Goal: Task Accomplishment & Management: Manage account settings

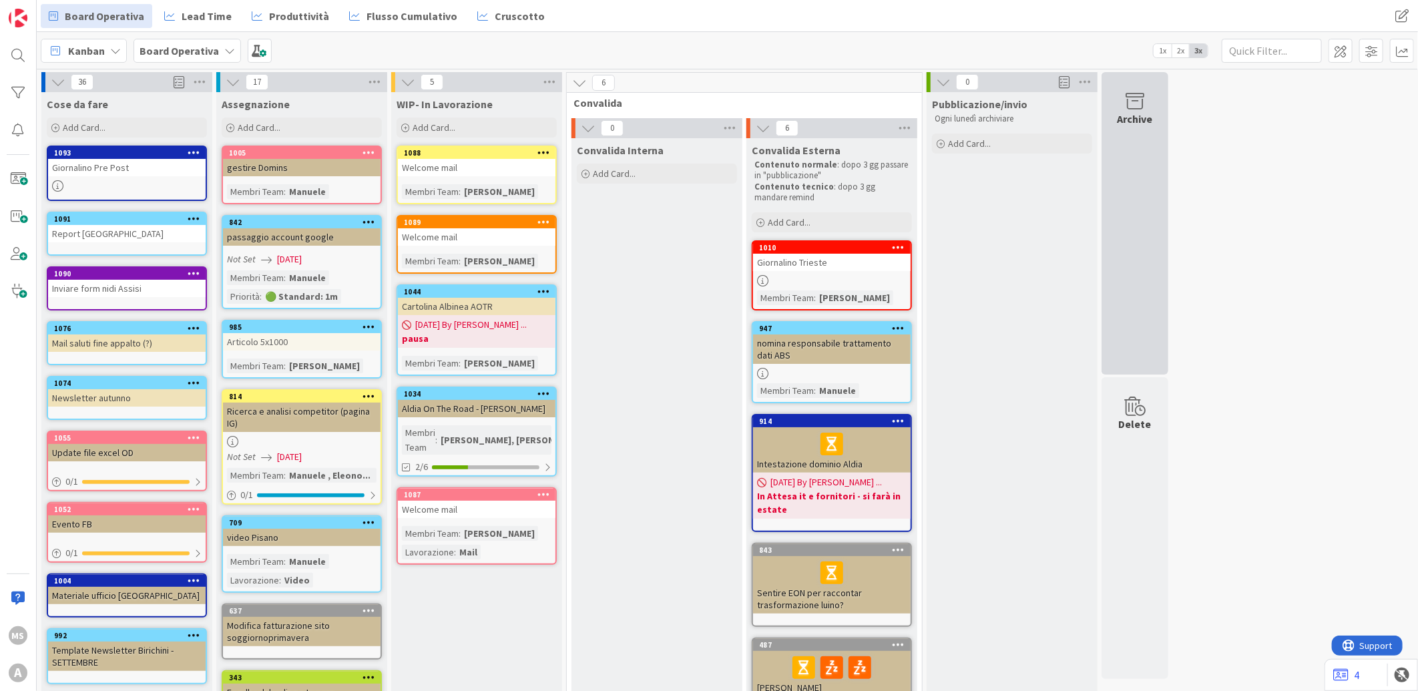
click at [1143, 138] on div "Archive" at bounding box center [1135, 223] width 67 height 302
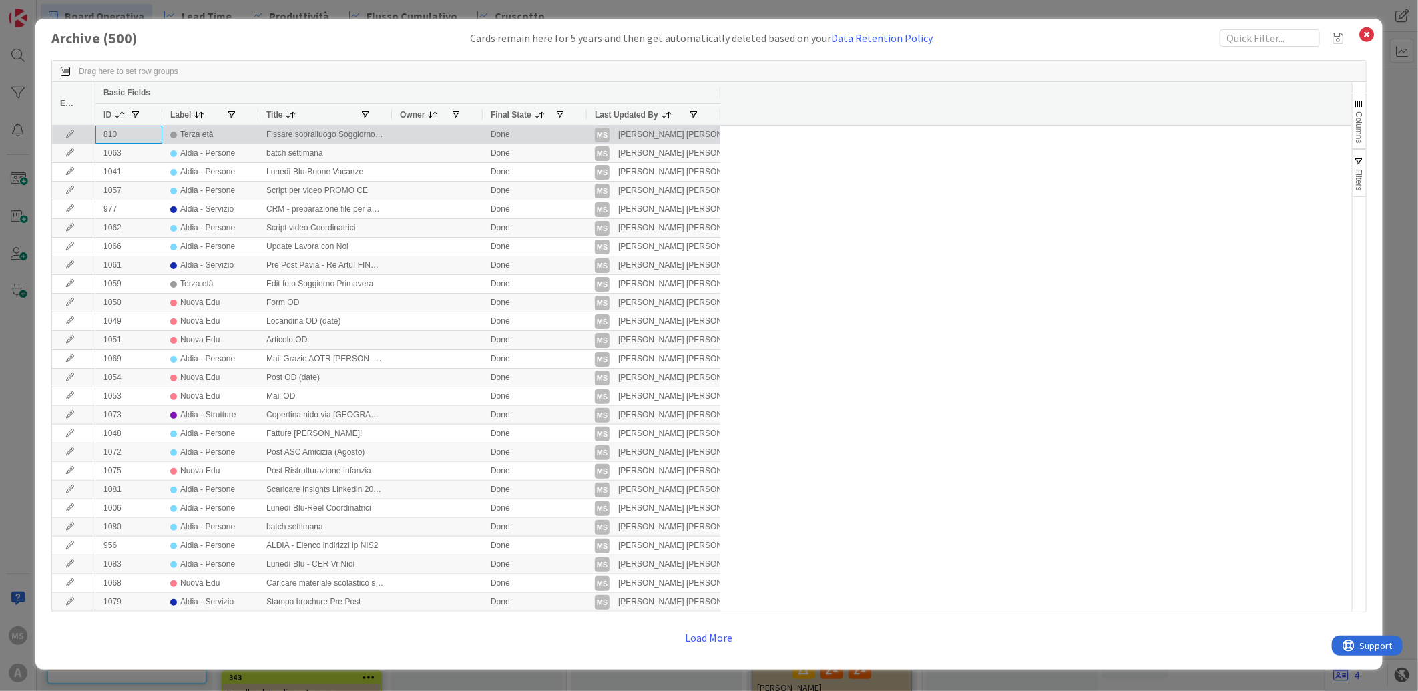
click at [114, 130] on div "810" at bounding box center [128, 135] width 67 height 18
click at [68, 136] on icon at bounding box center [70, 134] width 20 height 8
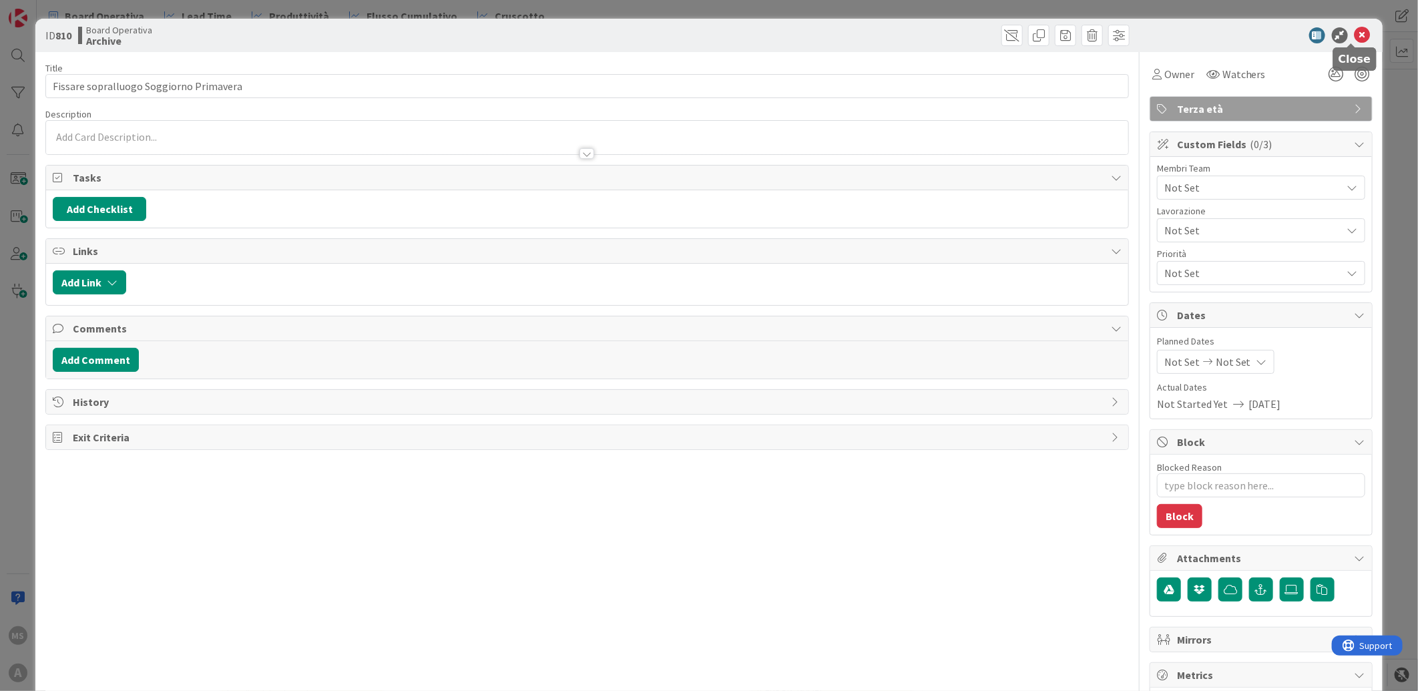
click at [1355, 31] on icon at bounding box center [1363, 35] width 16 height 16
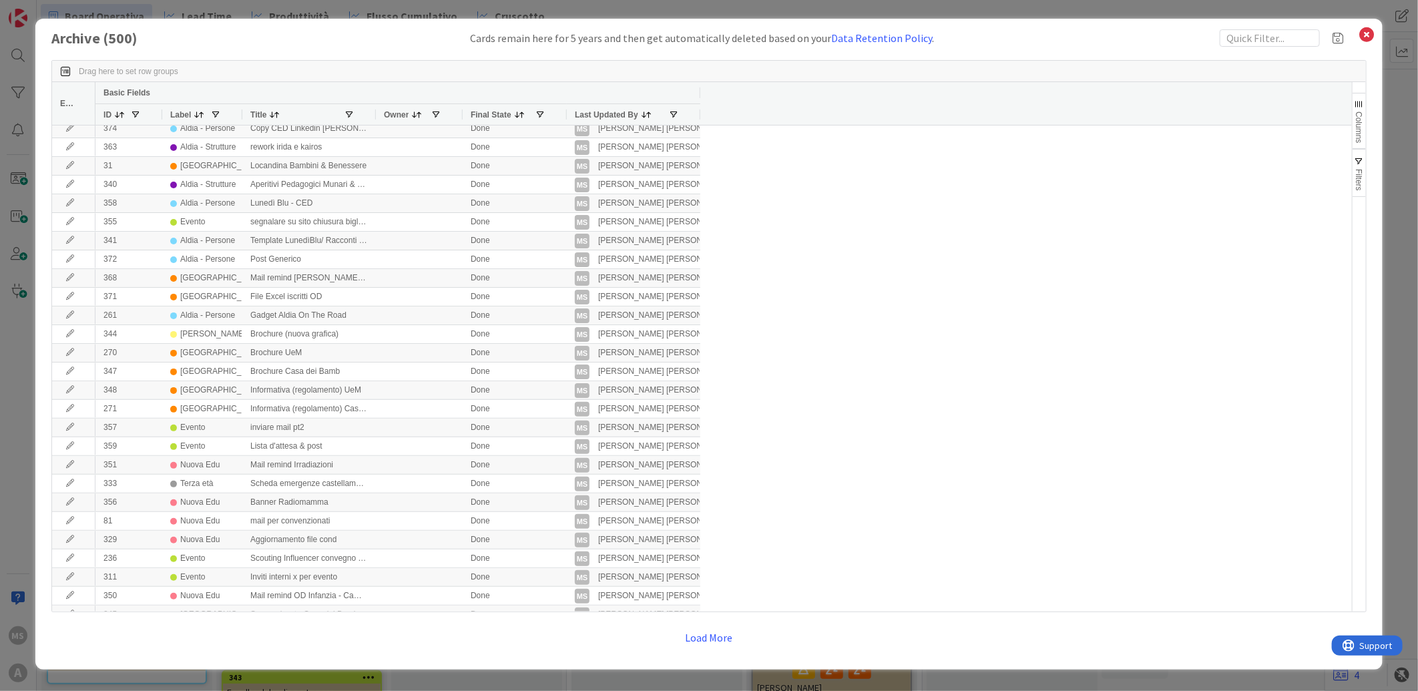
scroll to position [1854, 0]
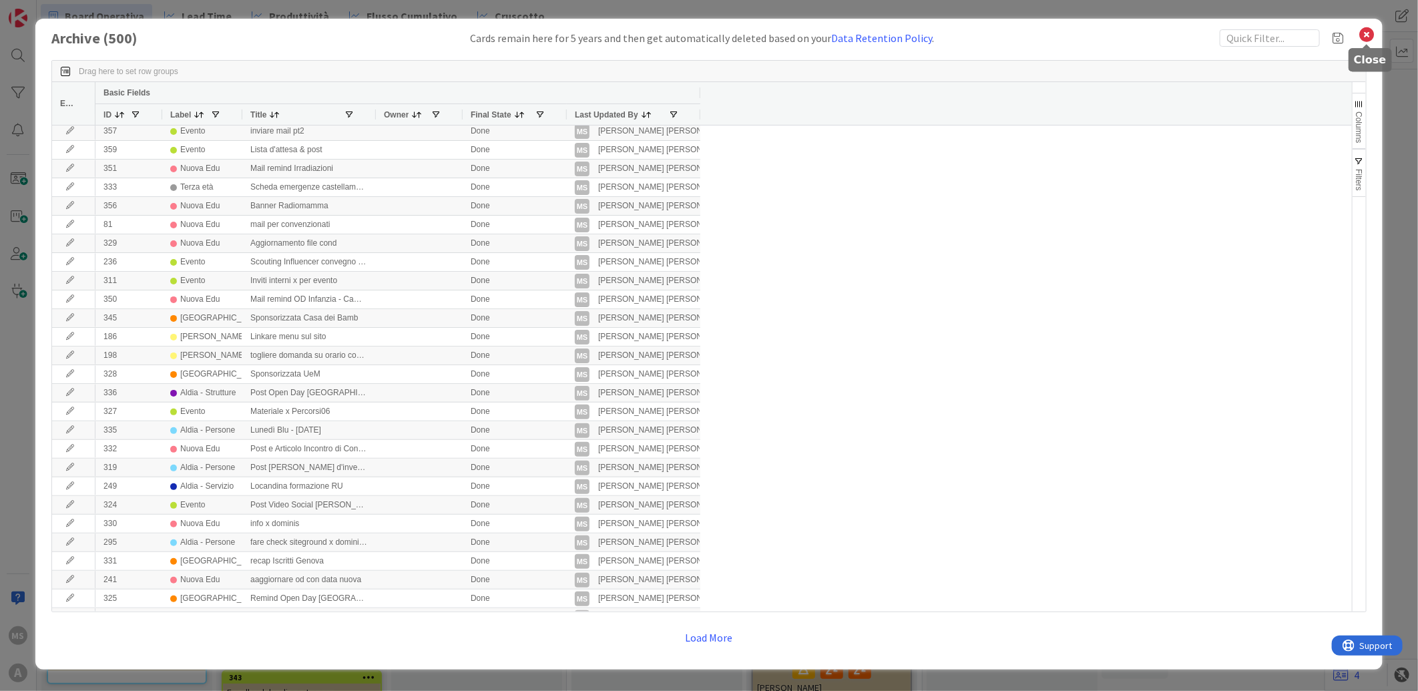
click at [1370, 40] on icon at bounding box center [1367, 34] width 17 height 19
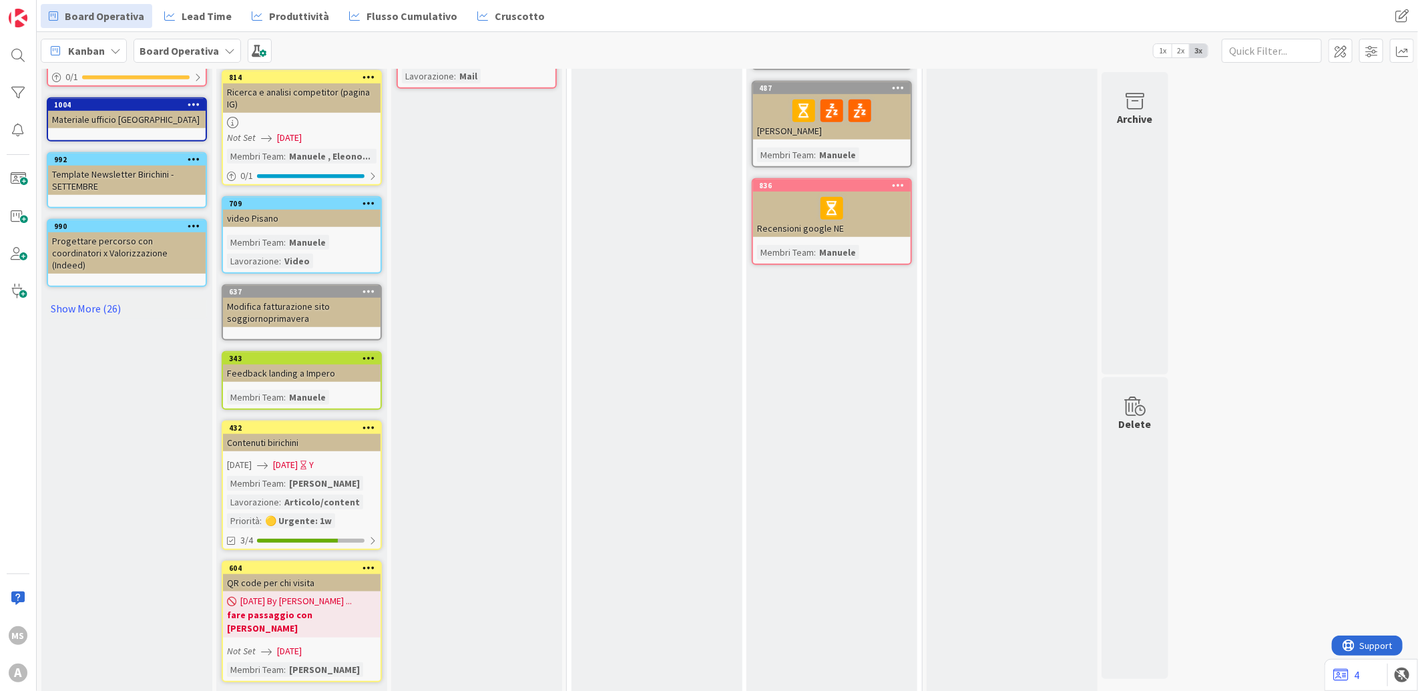
scroll to position [490, 0]
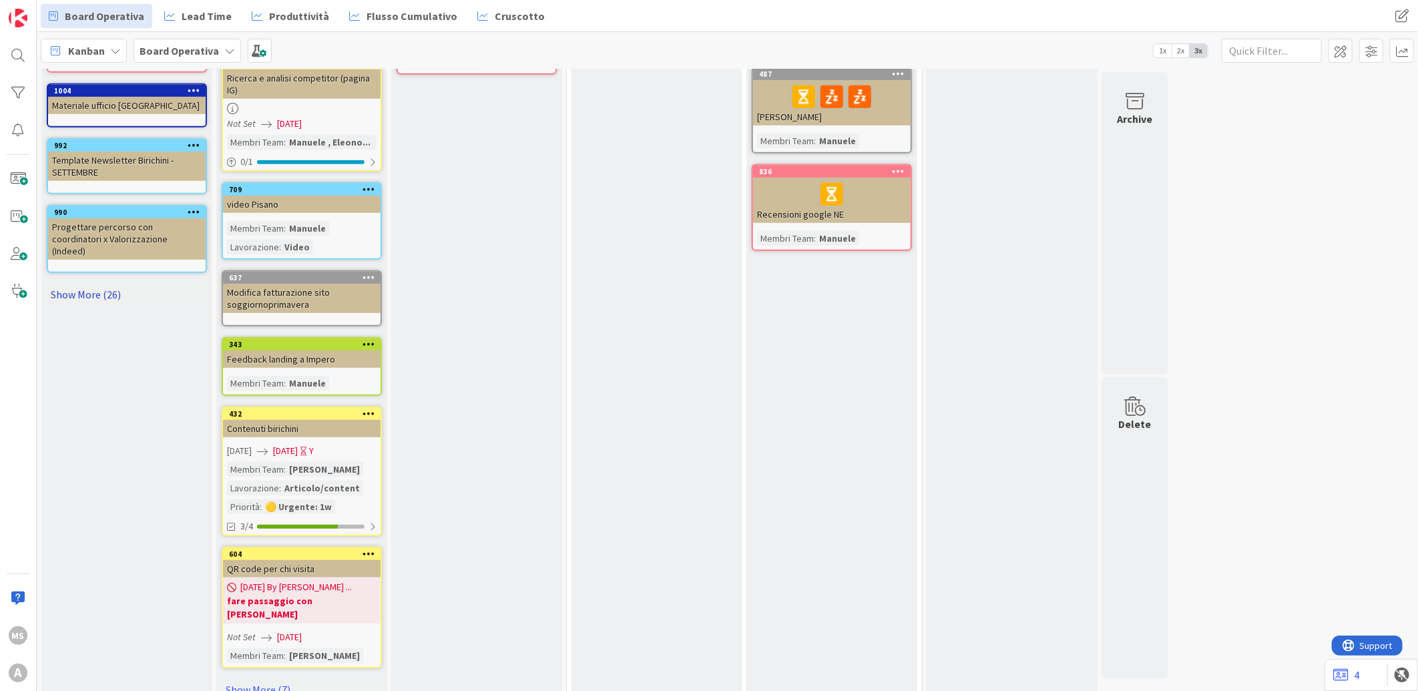
click at [90, 284] on link "Show More (26)" at bounding box center [127, 294] width 160 height 21
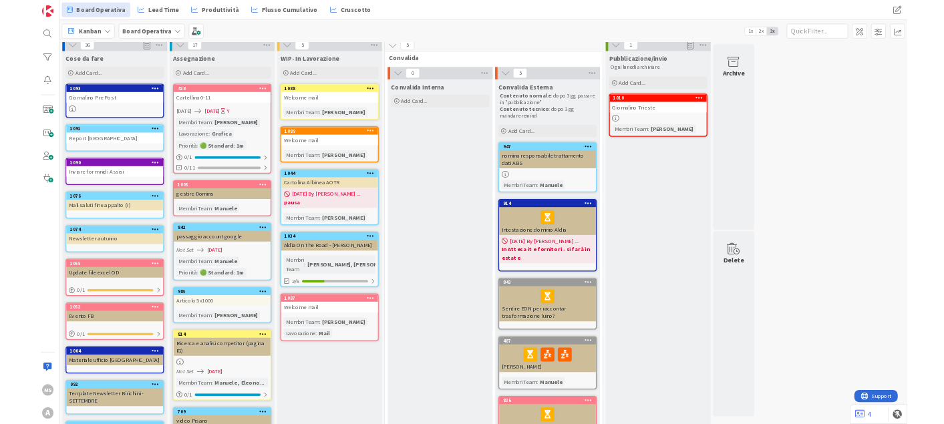
scroll to position [0, 0]
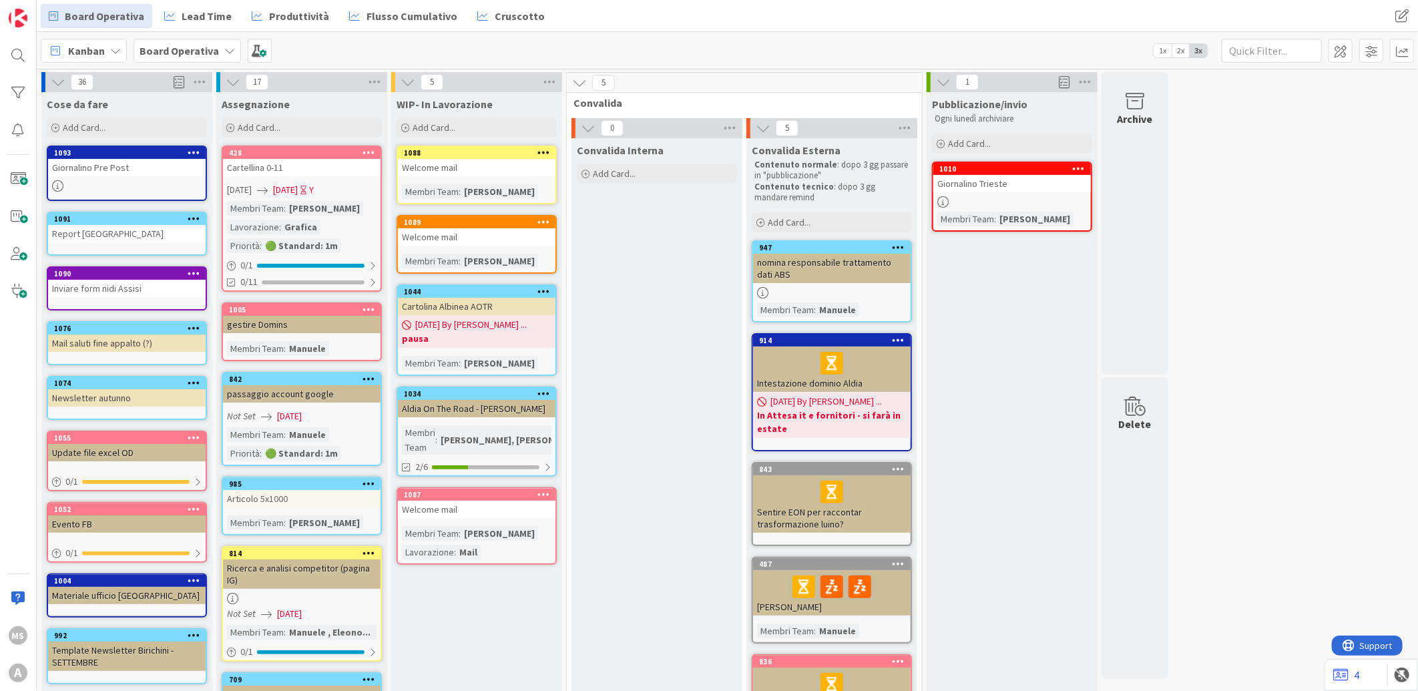
drag, startPoint x: 589, startPoint y: 52, endPoint x: 410, endPoint y: 52, distance: 179.0
click at [410, 52] on div "Kanban Board Operativa 1x 2x 3x" at bounding box center [728, 50] width 1382 height 37
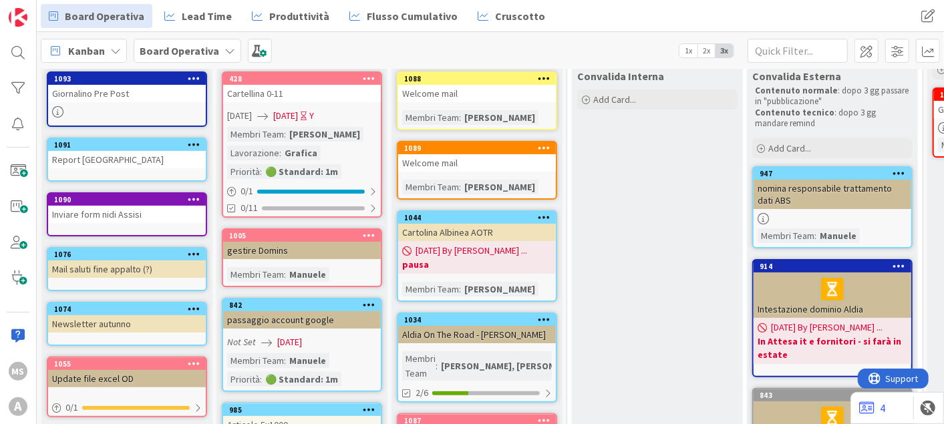
scroll to position [148, 0]
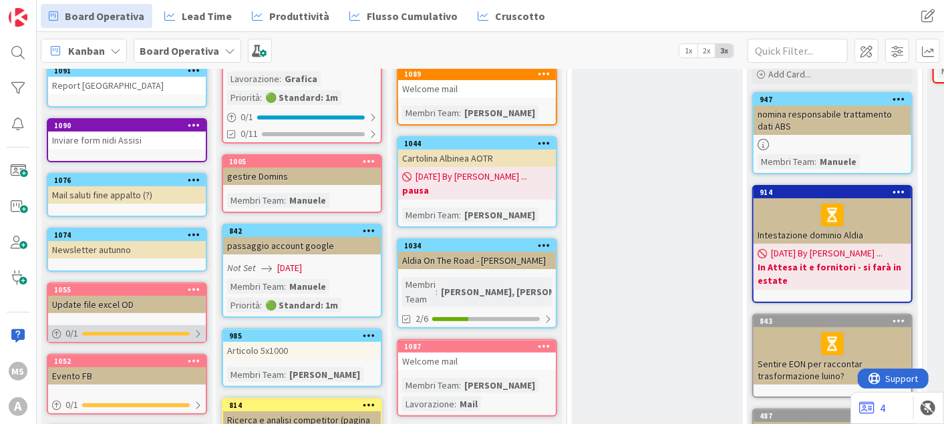
click at [193, 329] on div "0 / 1" at bounding box center [127, 333] width 158 height 17
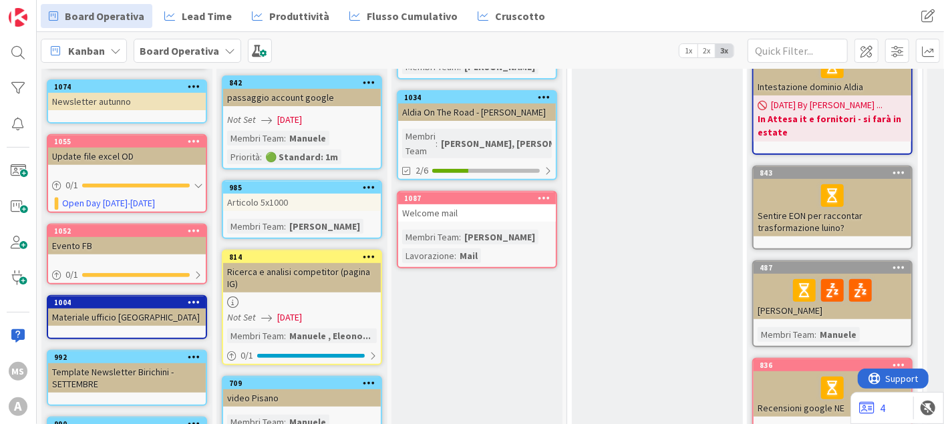
scroll to position [371, 0]
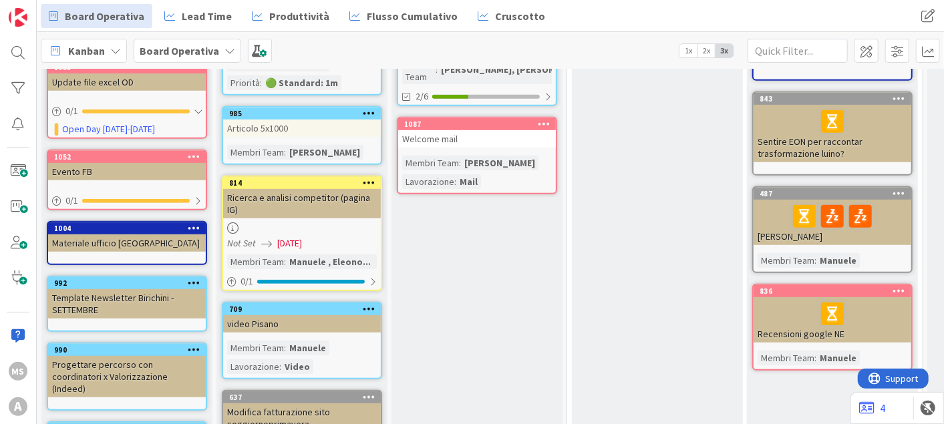
click at [131, 238] on div "Materiale ufficio [GEOGRAPHIC_DATA]" at bounding box center [127, 242] width 158 height 17
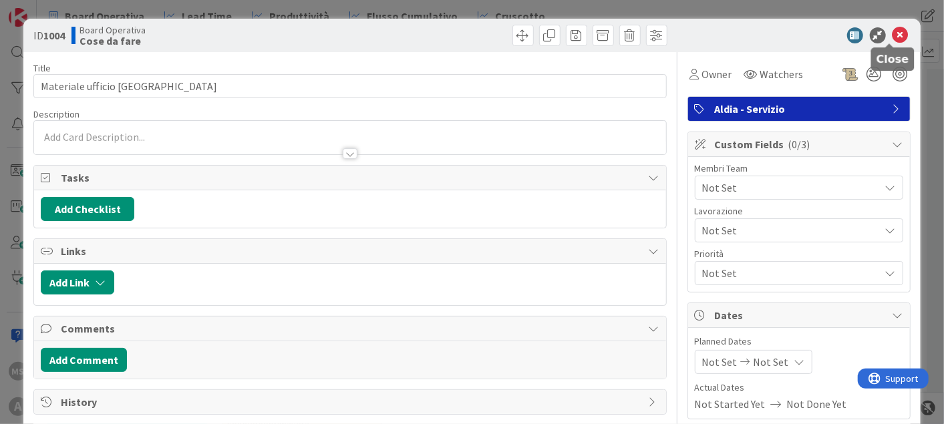
click at [892, 39] on icon at bounding box center [900, 35] width 16 height 16
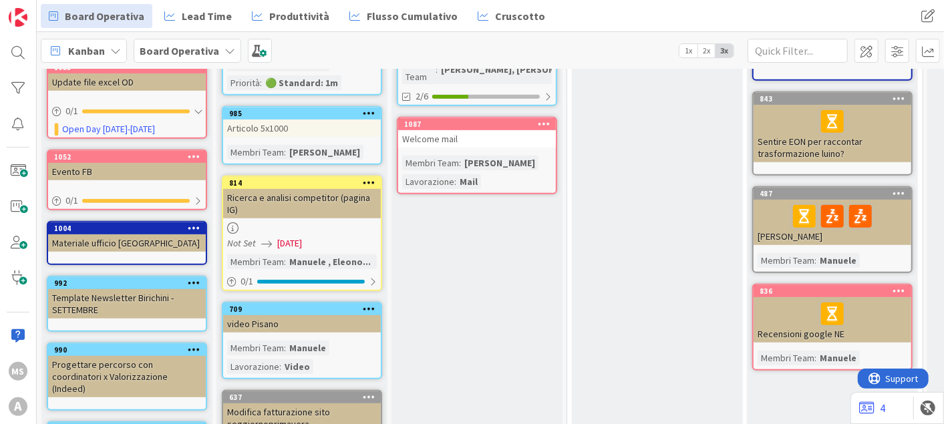
click at [105, 57] on div "Kanban" at bounding box center [84, 51] width 86 height 24
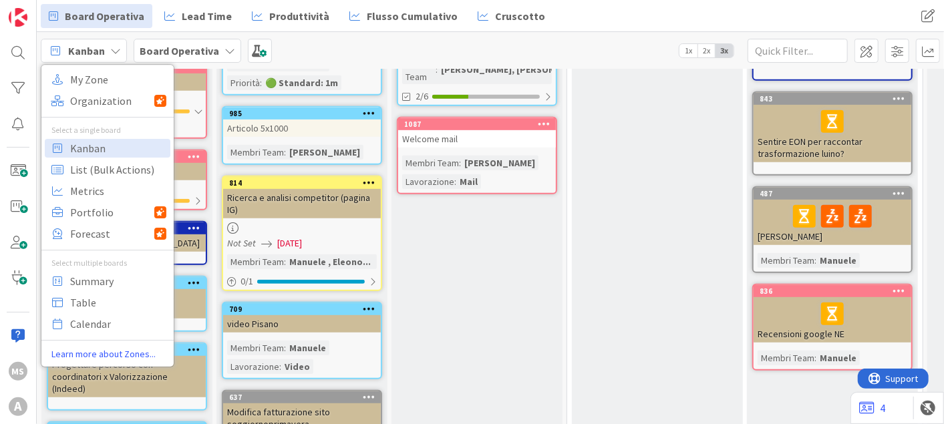
click at [211, 52] on b "Board Operativa" at bounding box center [179, 50] width 79 height 13
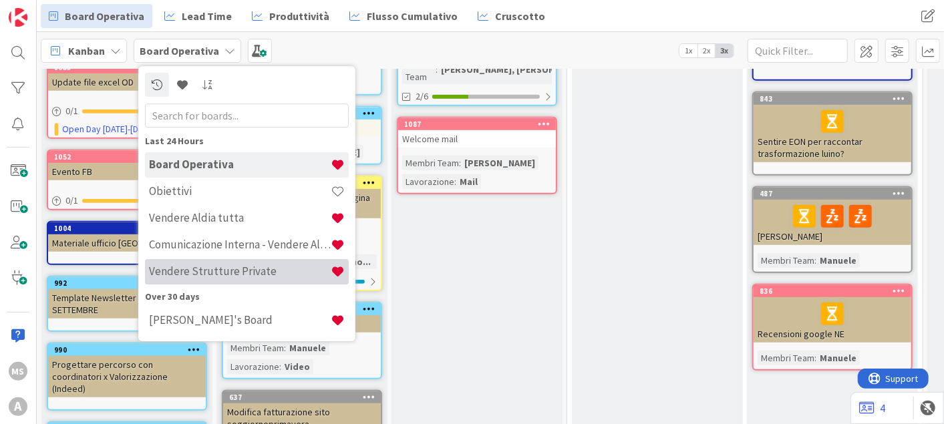
click at [245, 272] on h4 "Vendere Strutture Private" at bounding box center [240, 270] width 182 height 13
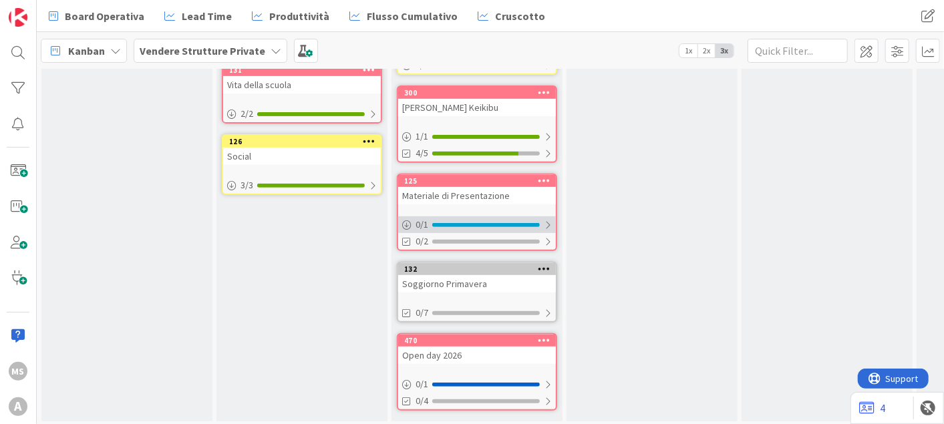
scroll to position [293, 0]
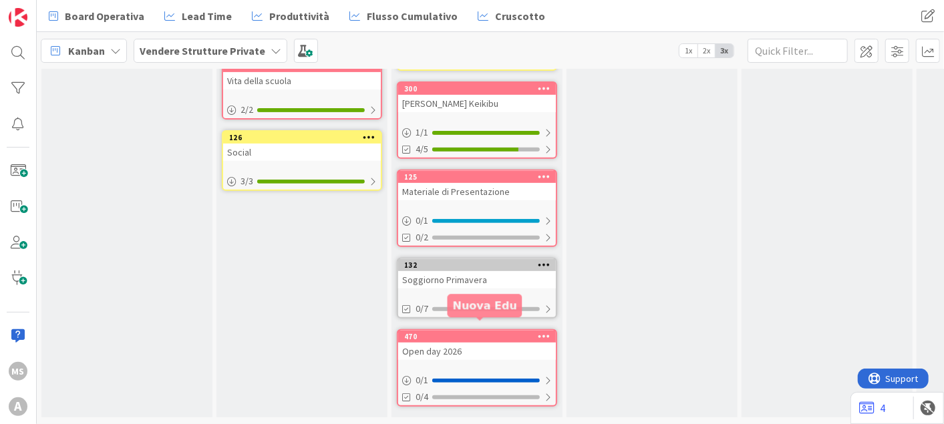
click at [488, 332] on div "470" at bounding box center [480, 336] width 152 height 9
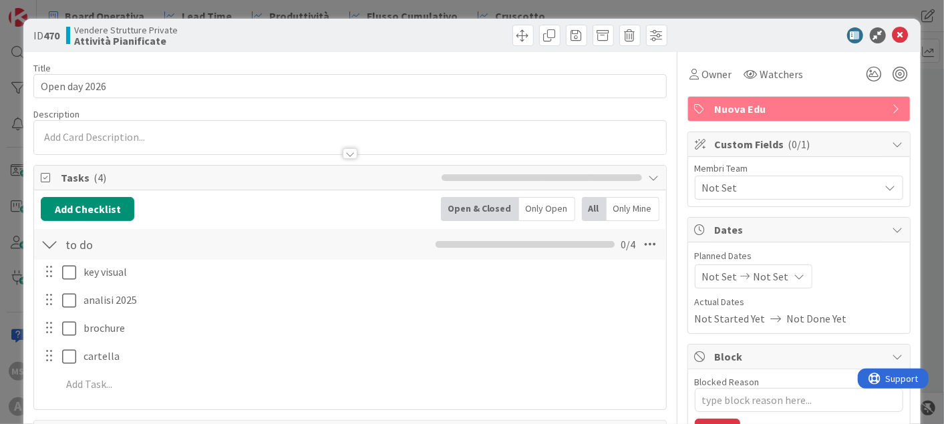
type textarea "x"
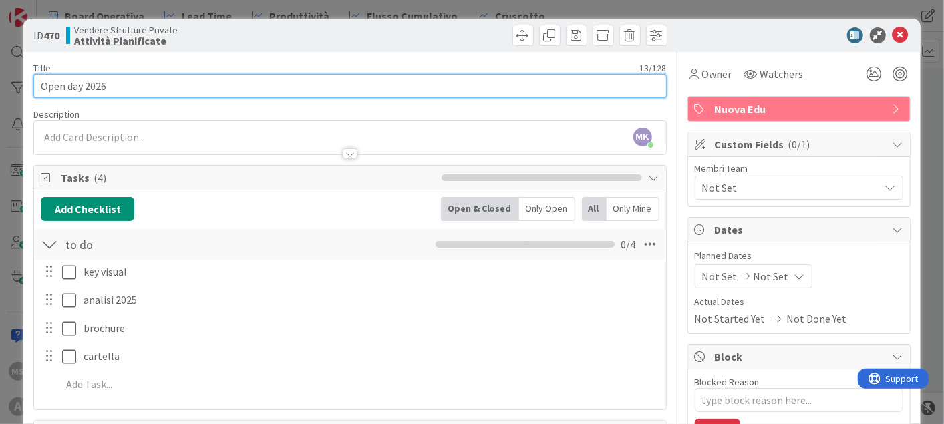
click at [158, 97] on input "Open day 2026" at bounding box center [349, 86] width 632 height 24
type input "Open day 2026-202"
type textarea "x"
type input "Open day [DATE]-[DATE]"
type textarea "x"
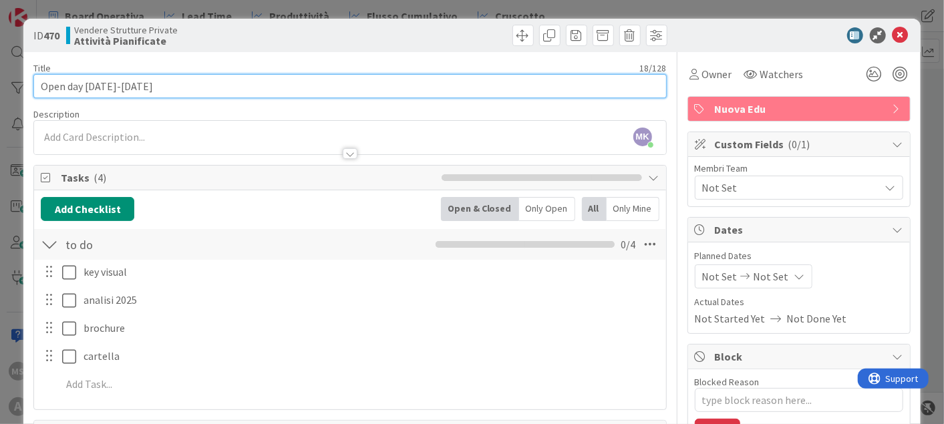
type input "Open day [DATE]-[DATE]"
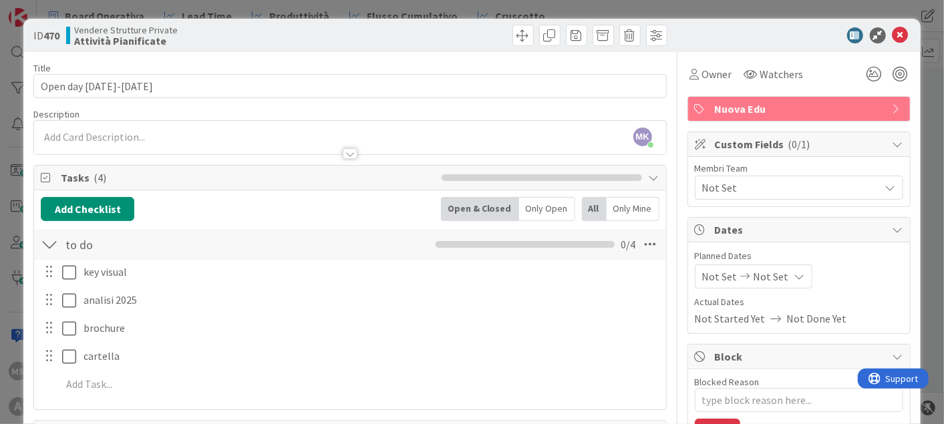
click at [898, 37] on div at bounding box center [792, 35] width 236 height 16
click at [892, 33] on icon at bounding box center [900, 35] width 16 height 16
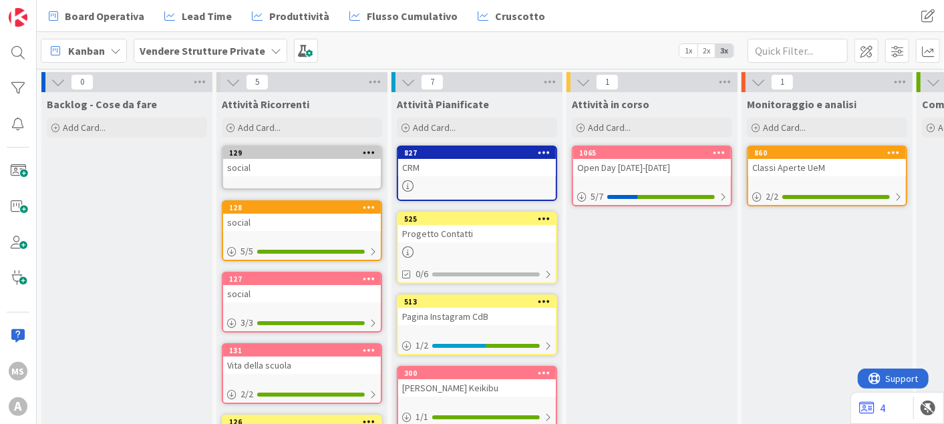
click at [619, 167] on div "Open Day [DATE]-[DATE]" at bounding box center [652, 167] width 158 height 17
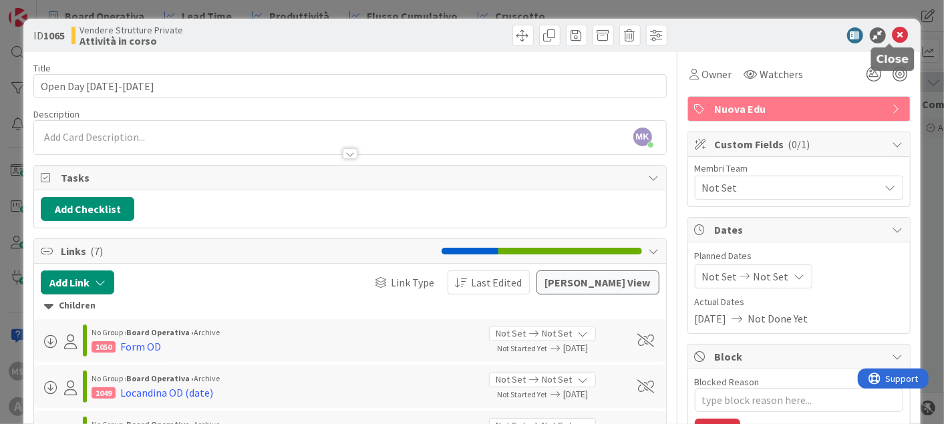
click at [892, 34] on icon at bounding box center [900, 35] width 16 height 16
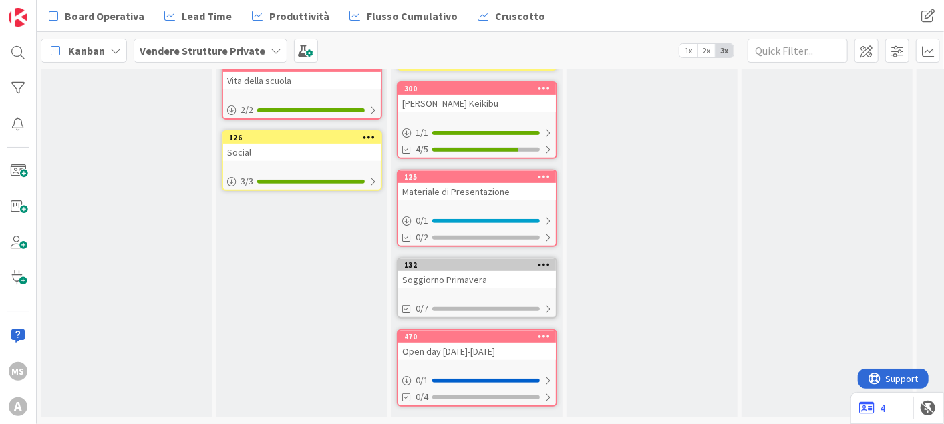
scroll to position [293, 0]
click at [548, 331] on icon at bounding box center [544, 335] width 13 height 9
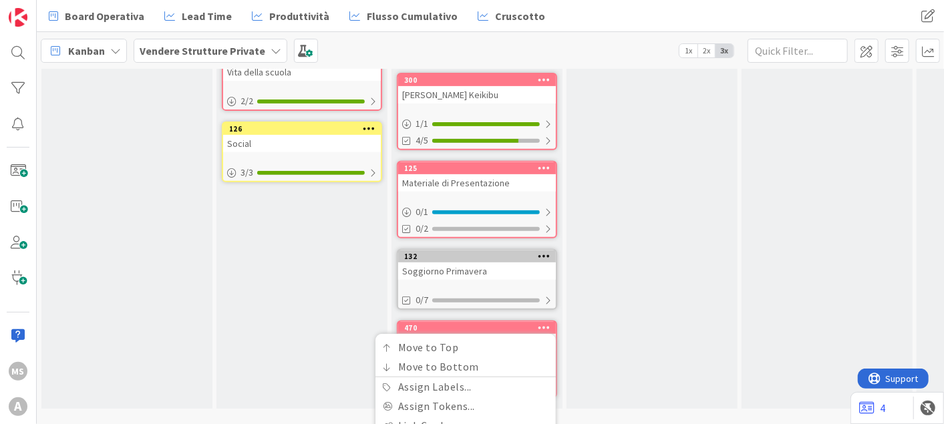
click at [658, 299] on div "Attività in corso Add Card... 1065 Open Day [DATE]-[DATE] 5 / 7" at bounding box center [651, 104] width 171 height 610
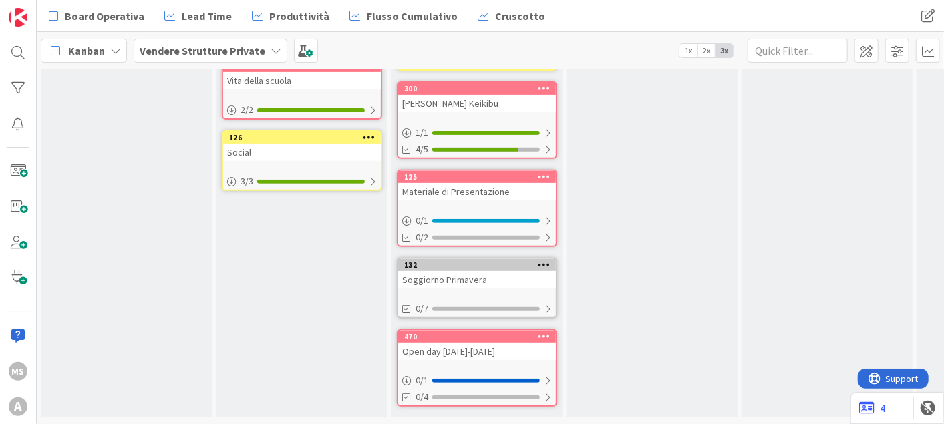
click at [440, 350] on link "470 Move to Top Move to Bottom Assign Labels... Assign Tokens... Link Card... B…" at bounding box center [477, 367] width 160 height 77
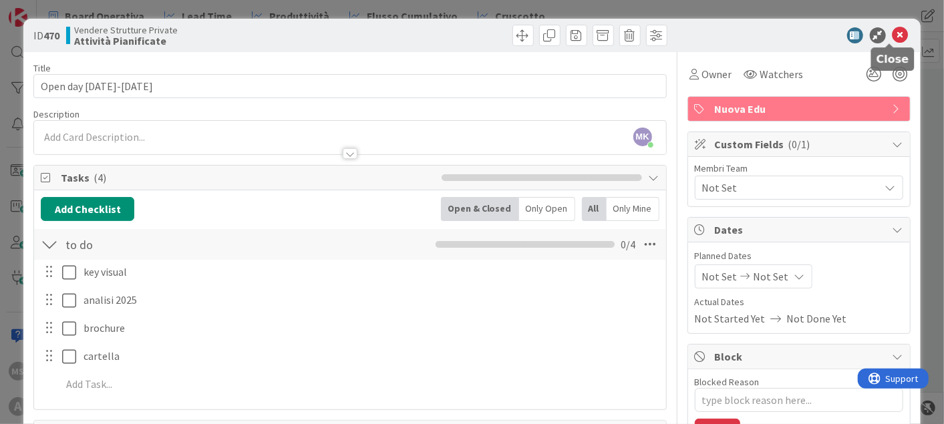
click at [892, 30] on icon at bounding box center [900, 35] width 16 height 16
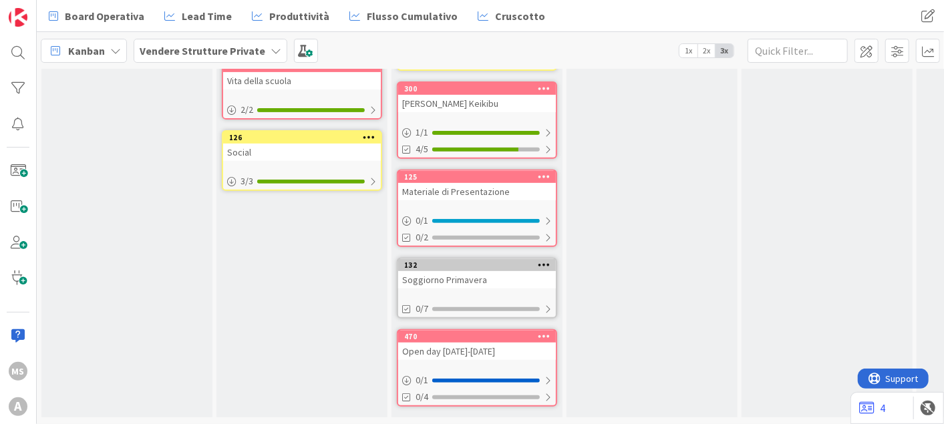
click at [548, 331] on icon at bounding box center [544, 335] width 13 height 9
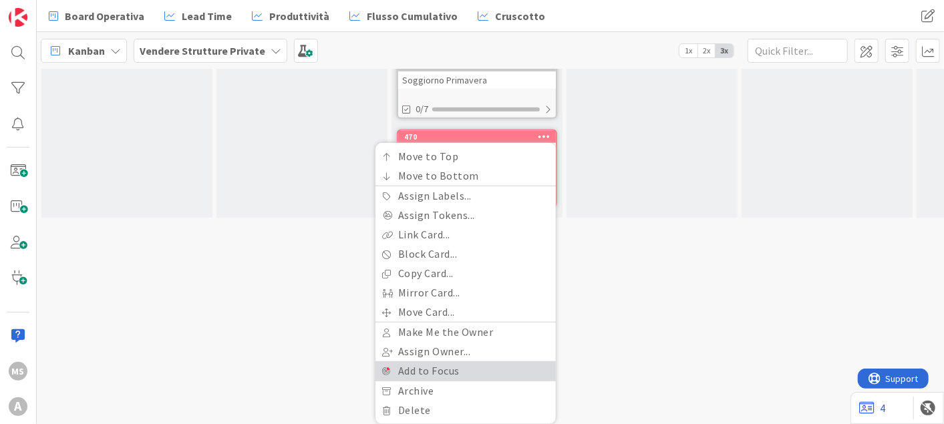
scroll to position [492, 0]
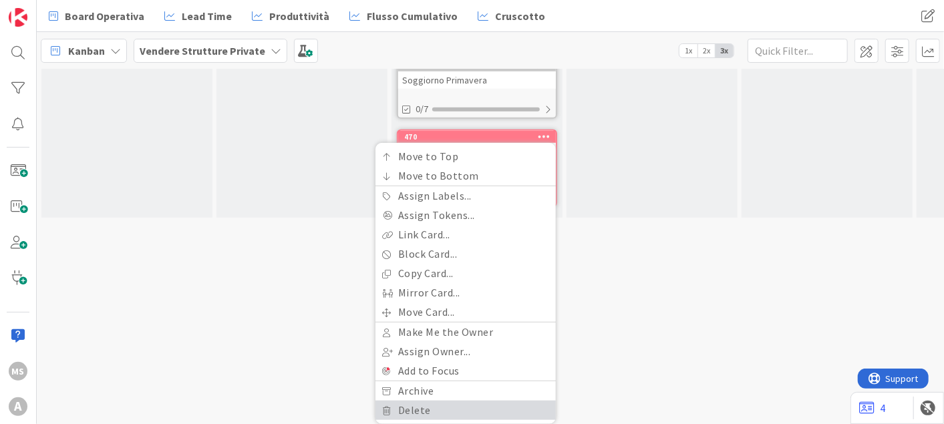
click at [433, 403] on link "Delete" at bounding box center [465, 410] width 180 height 19
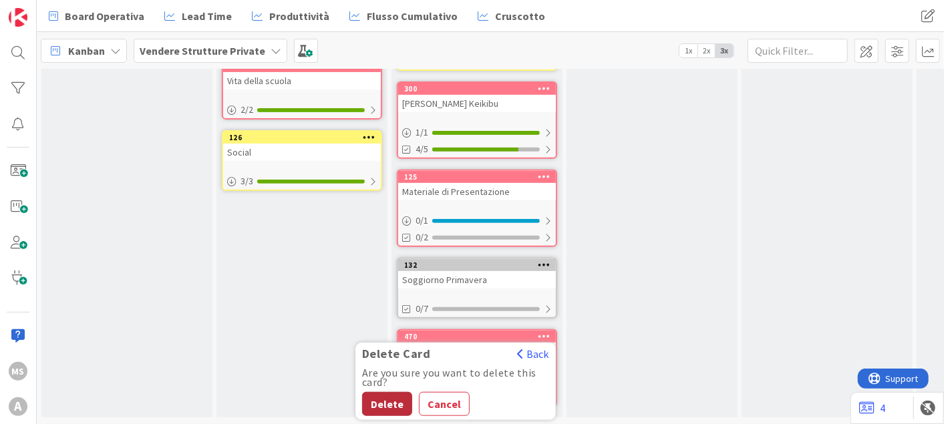
click at [379, 392] on button "Delete" at bounding box center [387, 404] width 50 height 24
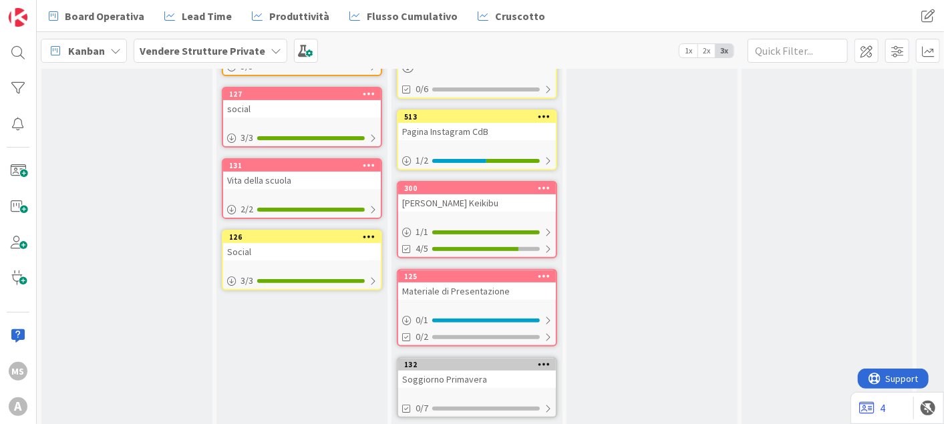
scroll to position [205, 0]
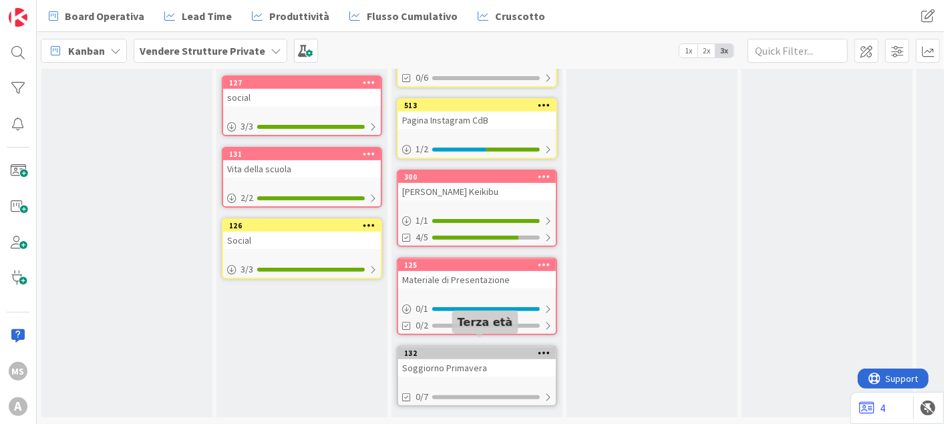
click at [497, 349] on div "132" at bounding box center [480, 353] width 152 height 9
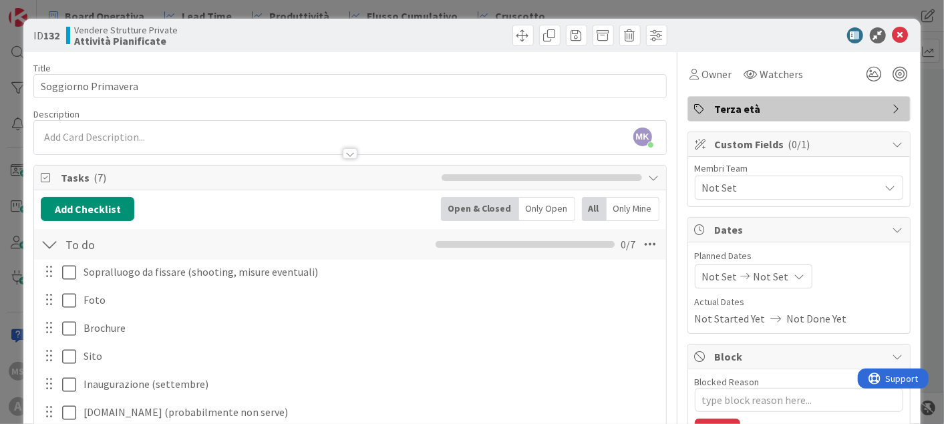
scroll to position [140, 0]
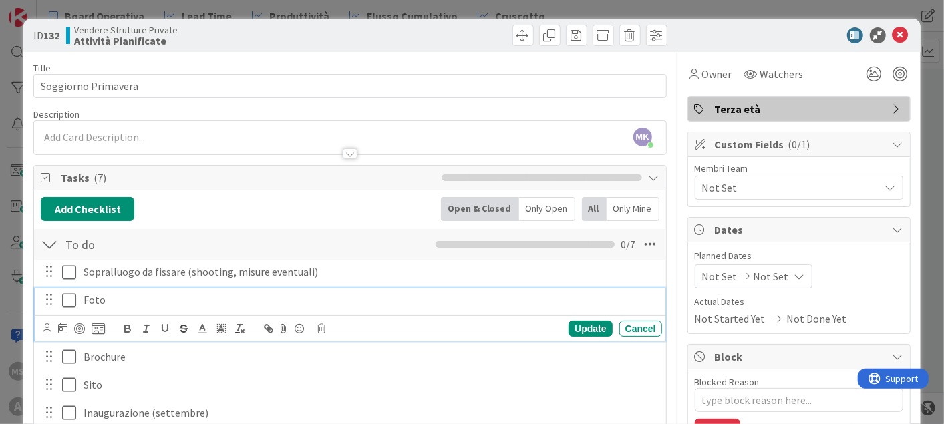
click at [71, 303] on icon at bounding box center [72, 300] width 20 height 16
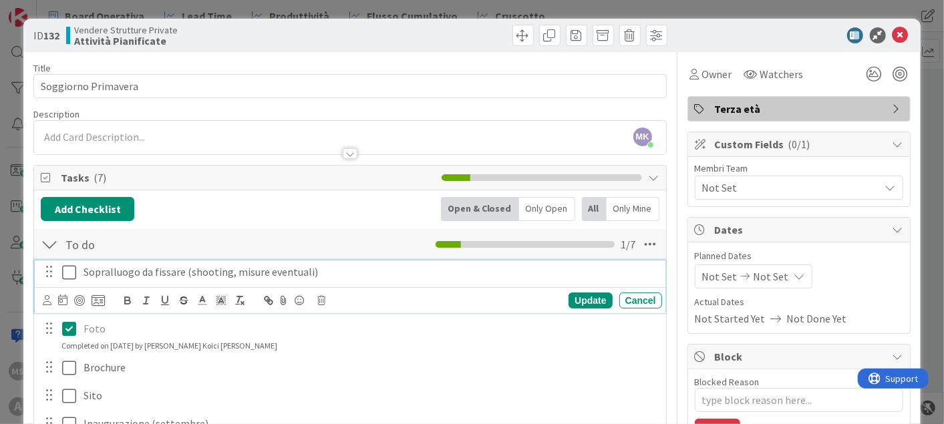
click at [70, 280] on button at bounding box center [70, 272] width 16 height 21
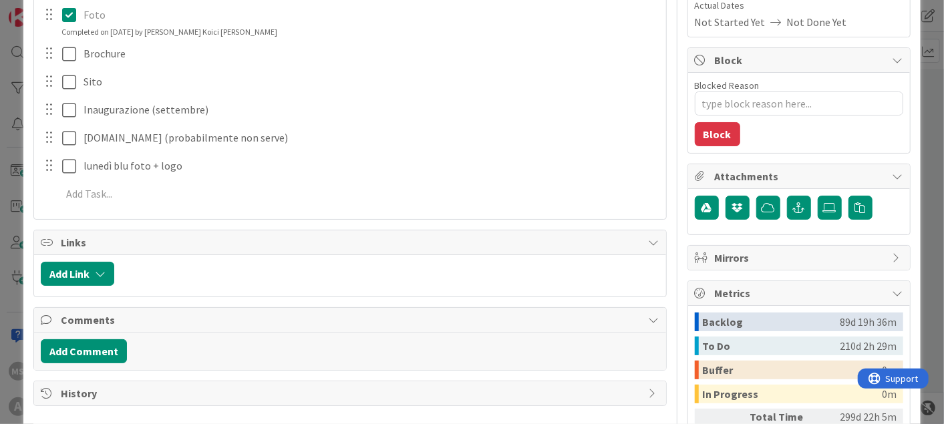
scroll to position [0, 0]
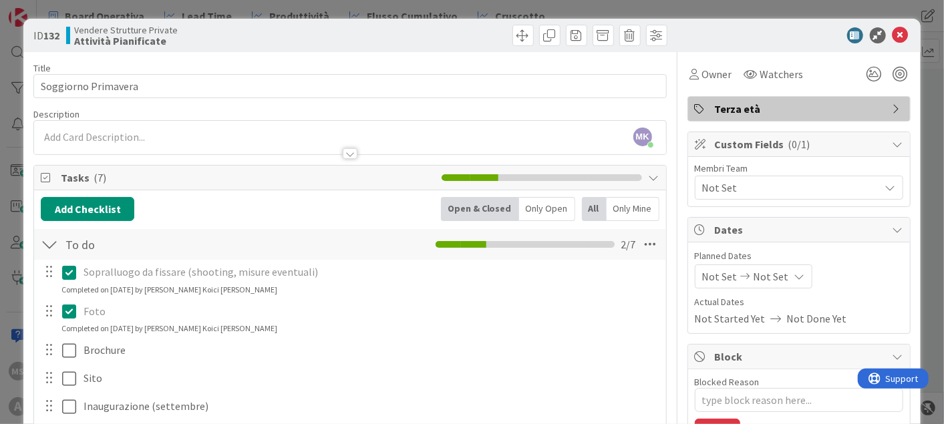
click at [905, 34] on div "ID 132 Vendere Strutture Private Attività Pianificate" at bounding box center [471, 35] width 896 height 33
click at [892, 31] on icon at bounding box center [900, 35] width 16 height 16
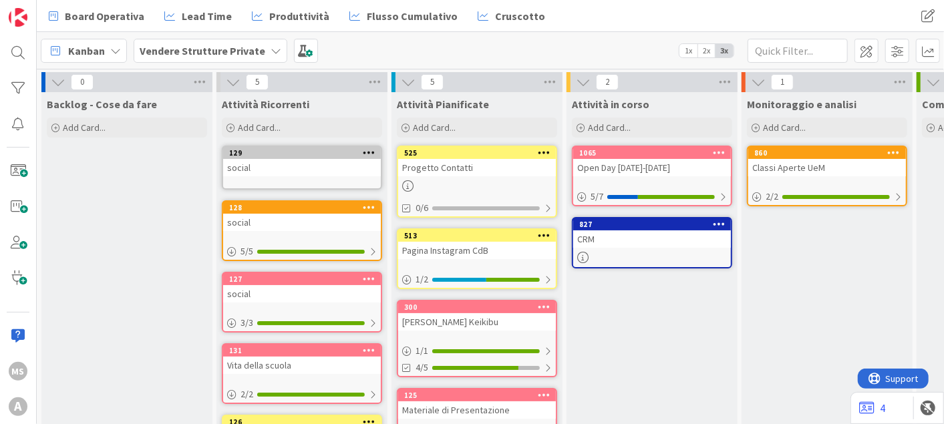
click at [178, 44] on b "Vendere Strutture Private" at bounding box center [203, 50] width 126 height 13
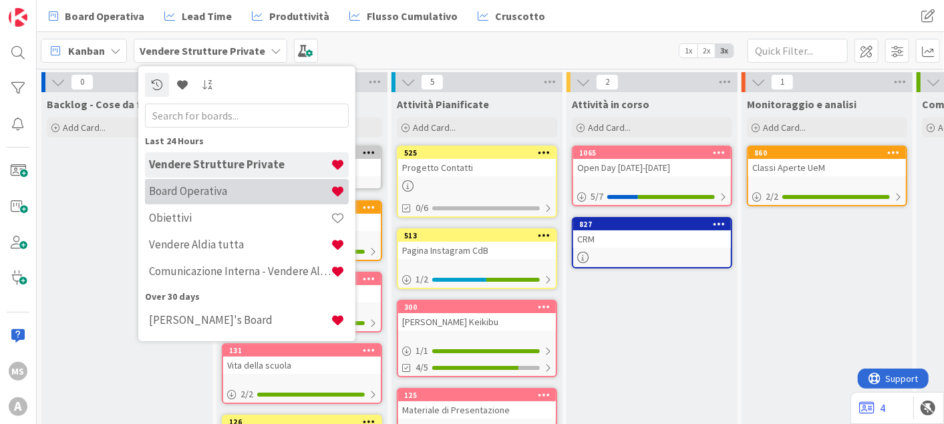
click at [229, 187] on h4 "Board Operativa" at bounding box center [240, 190] width 182 height 13
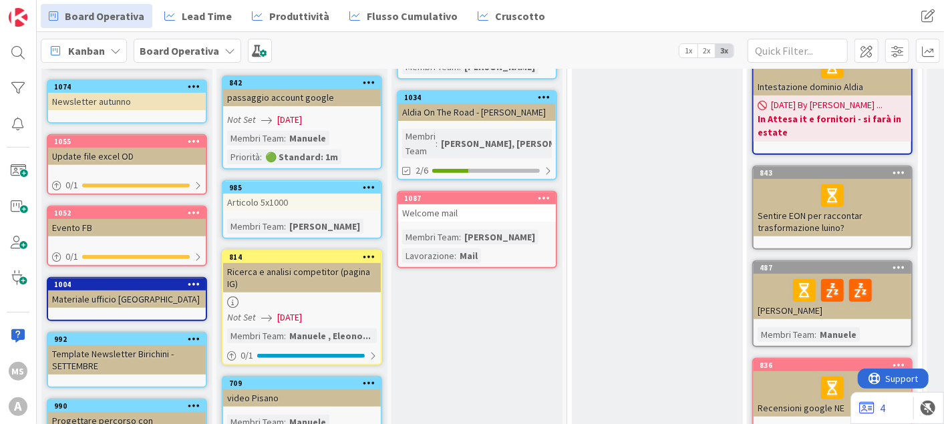
scroll to position [371, 0]
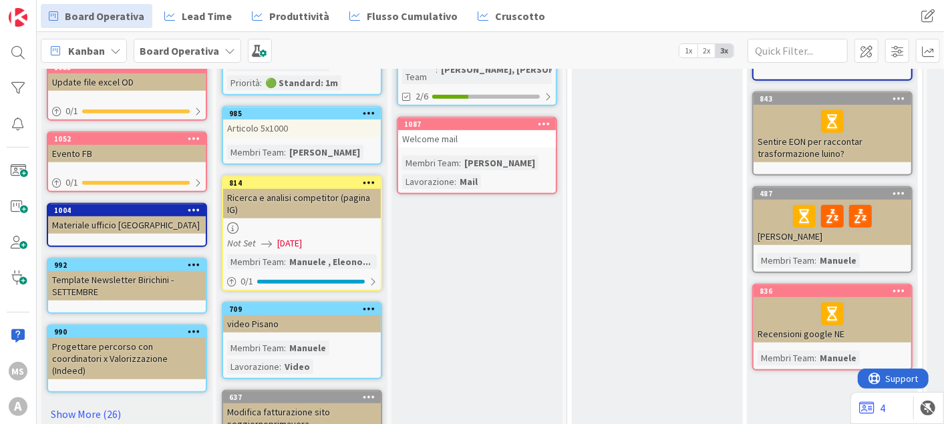
click at [148, 277] on div "Template Newsletter Birichini - SETTEMBRE" at bounding box center [127, 285] width 158 height 29
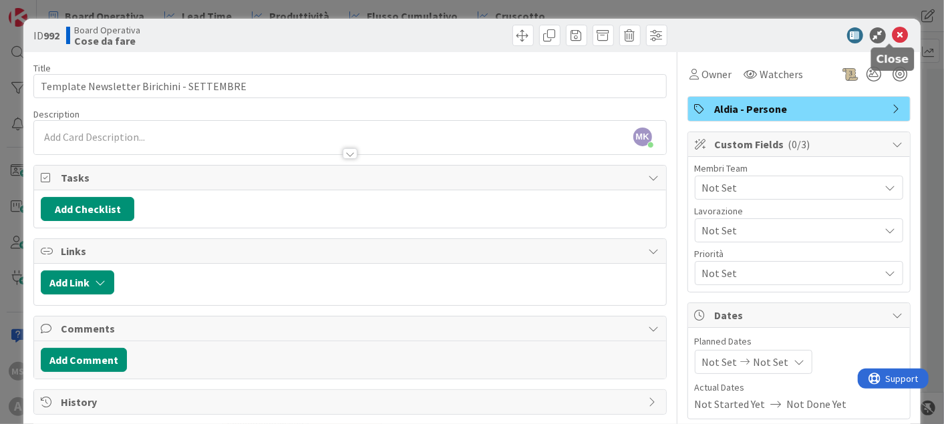
click at [892, 35] on icon at bounding box center [900, 35] width 16 height 16
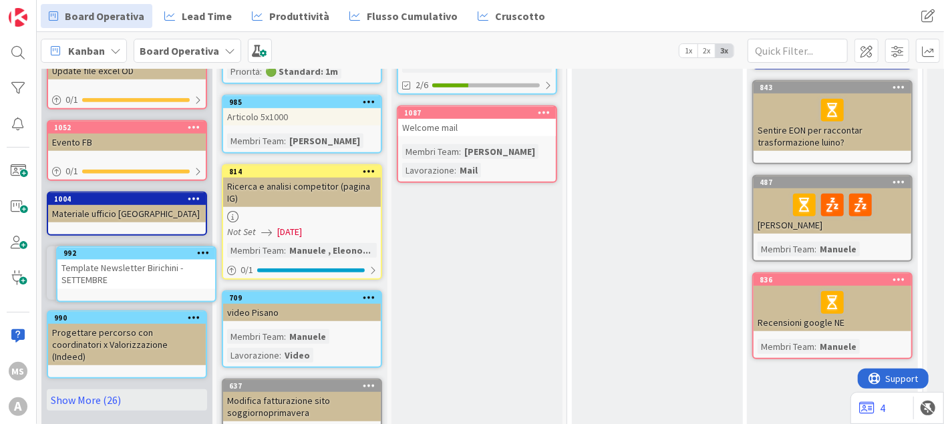
scroll to position [383, 0]
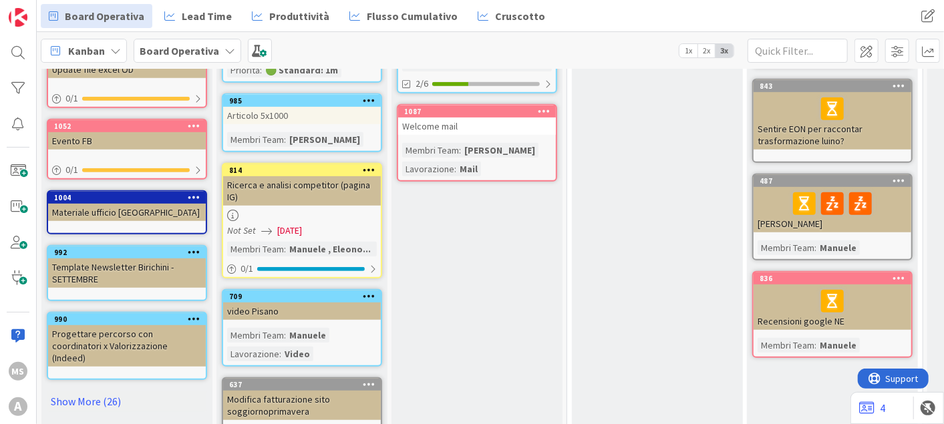
click at [151, 345] on div "Progettare percorso con coordinatori x Valorizzazione (Indeed)" at bounding box center [127, 345] width 158 height 41
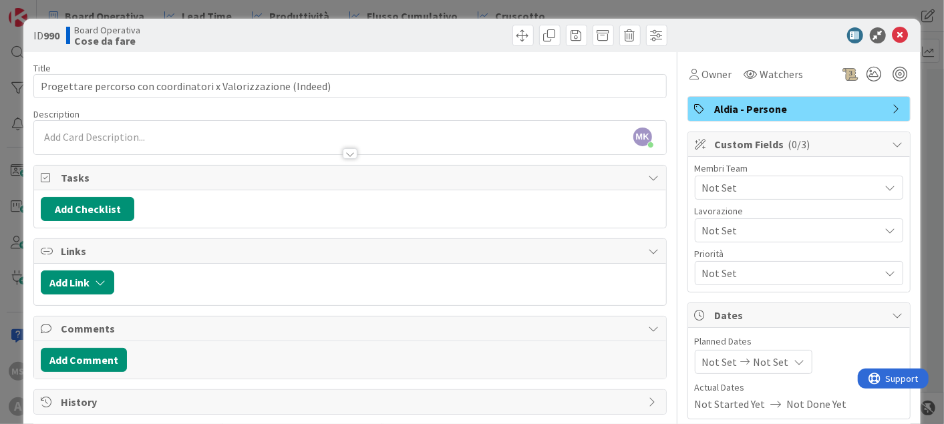
click at [887, 22] on div "ID 990 Board Operativa Cose da fare" at bounding box center [471, 35] width 896 height 33
click at [892, 38] on icon at bounding box center [900, 35] width 16 height 16
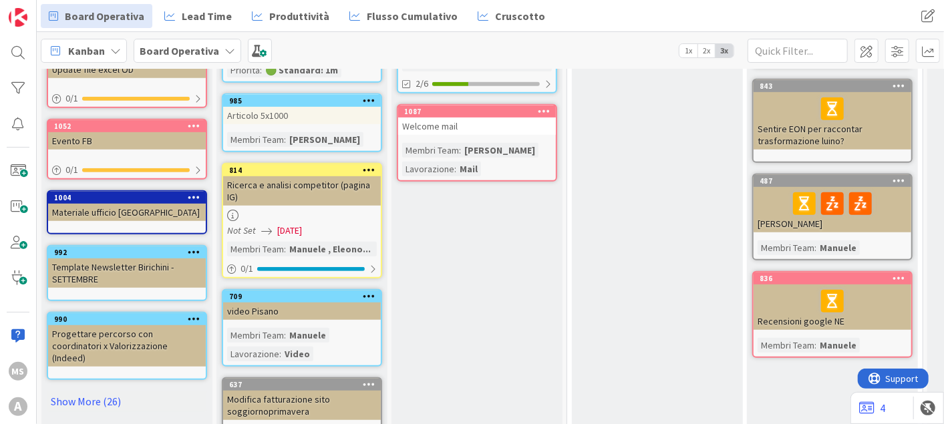
click at [124, 268] on div "Template Newsletter Birichini - SETTEMBRE" at bounding box center [127, 272] width 158 height 29
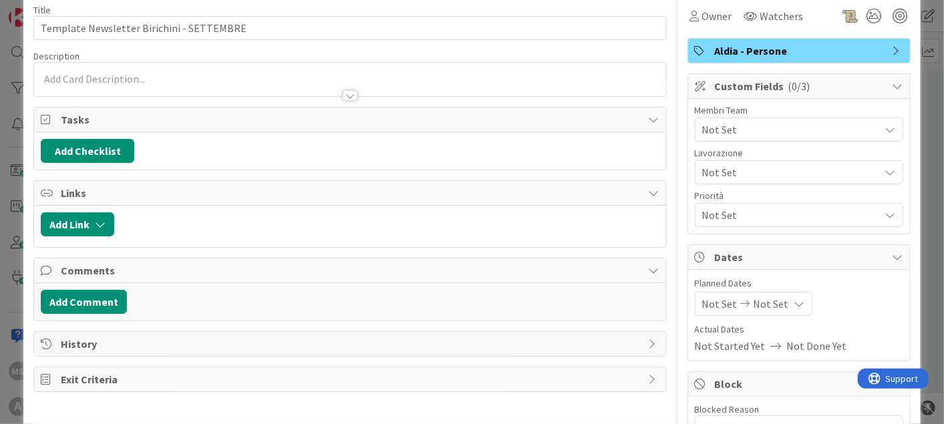
scroll to position [74, 0]
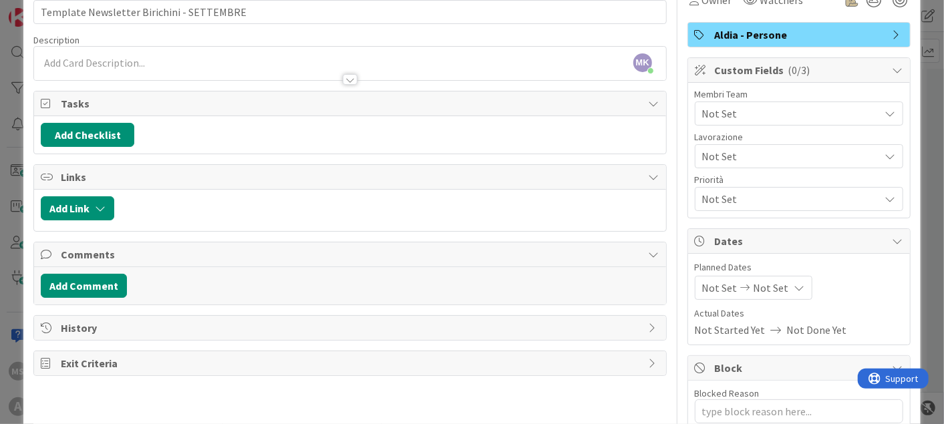
click at [753, 293] on span "Not Set" at bounding box center [770, 288] width 35 height 16
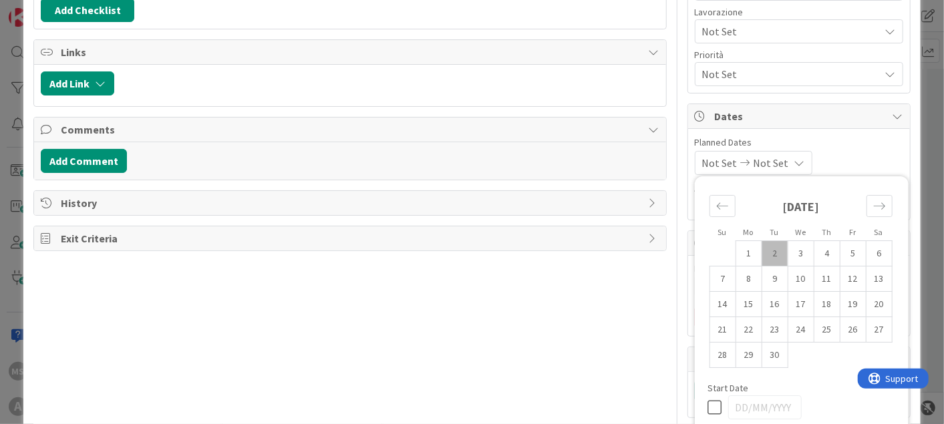
scroll to position [222, 0]
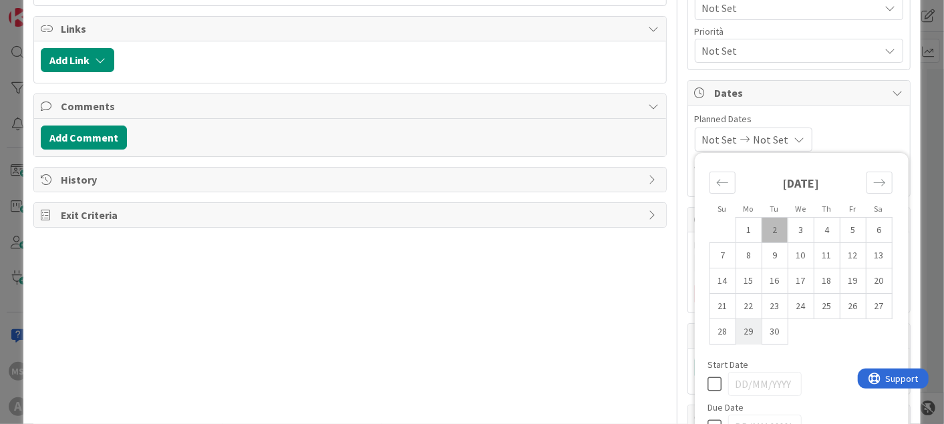
type textarea "x"
type input "Template Newsletter [PERSON_NAME] - fine SETTEMBRE"
click at [767, 299] on td "23" at bounding box center [774, 306] width 26 height 25
type input "[DATE]"
click at [787, 302] on td "24" at bounding box center [800, 306] width 26 height 25
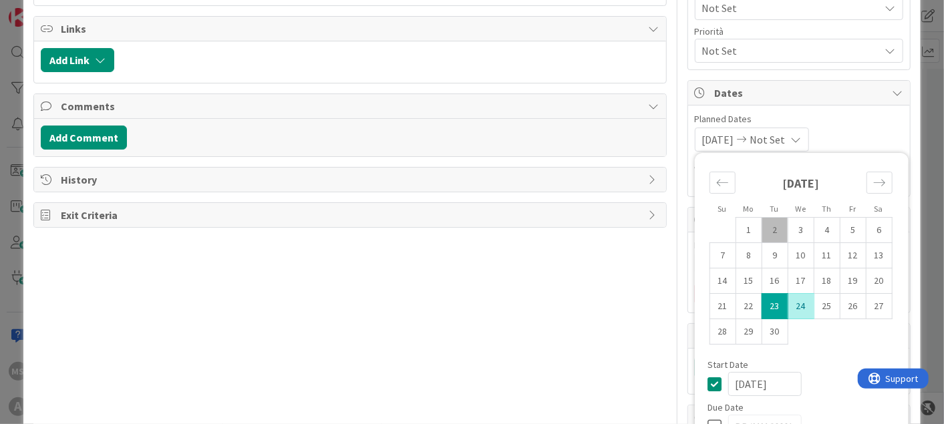
type input "[DATE]"
click at [759, 214] on div "[DATE]" at bounding box center [800, 188] width 183 height 57
type textarea "x"
click at [765, 229] on td "2" at bounding box center [774, 230] width 26 height 25
type input "[DATE]"
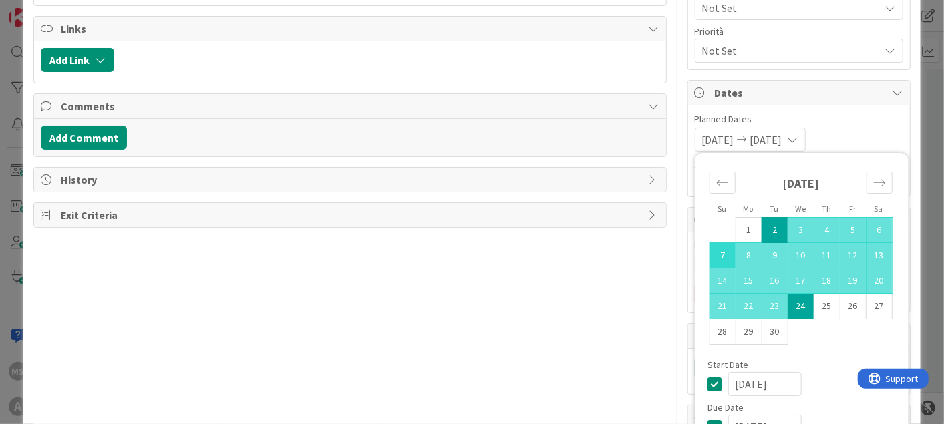
type textarea "x"
click at [709, 257] on td "7" at bounding box center [722, 255] width 26 height 25
type input "[DATE]"
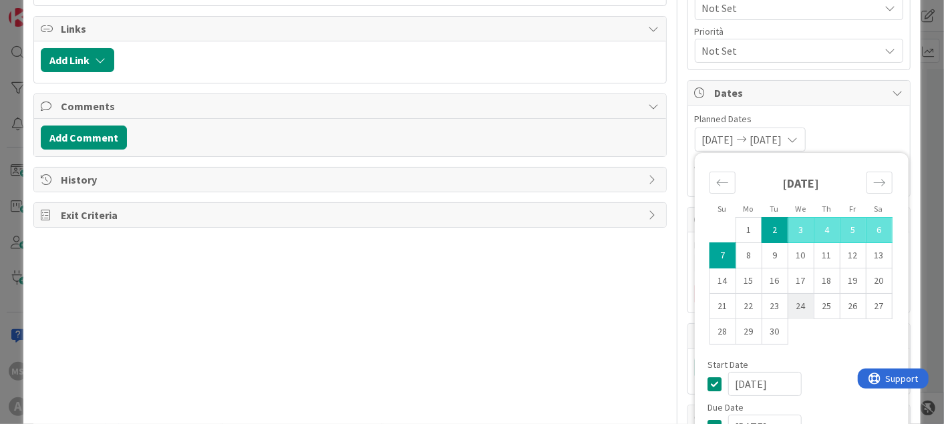
type textarea "x"
click at [793, 311] on td "24" at bounding box center [800, 306] width 26 height 25
type input "[DATE]"
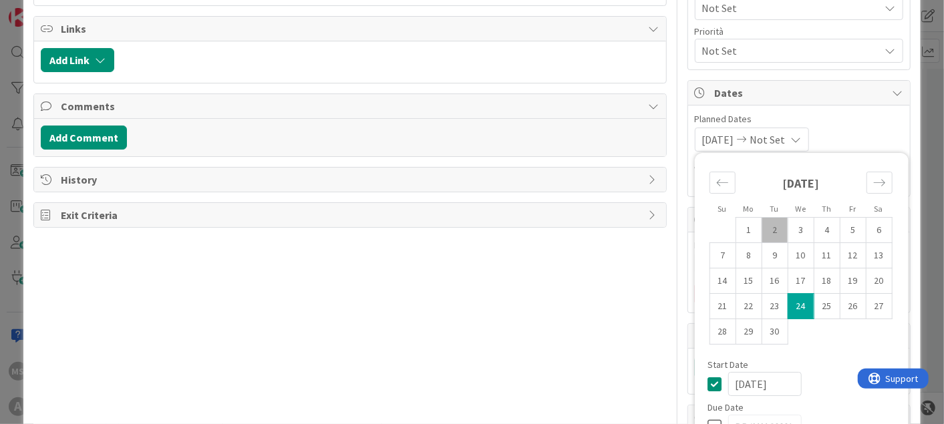
type textarea "x"
click at [709, 248] on td "7" at bounding box center [722, 255] width 26 height 25
type input "[DATE]"
click at [736, 256] on td "8" at bounding box center [748, 255] width 26 height 25
type textarea "x"
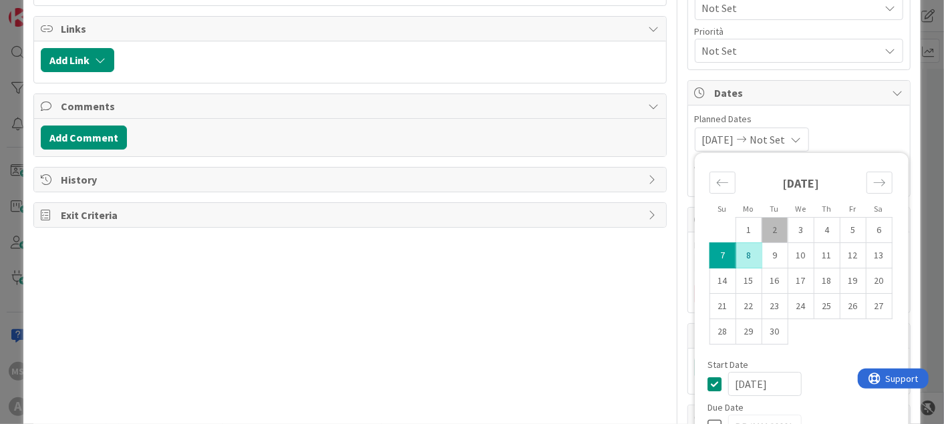
type input "[DATE]"
click at [736, 256] on td "8" at bounding box center [748, 255] width 26 height 25
type textarea "x"
type input "[DATE]"
type textarea "x"
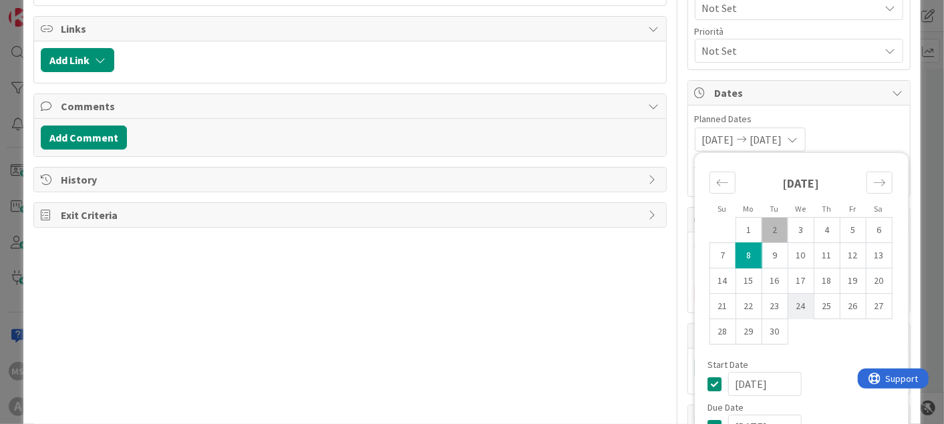
click at [787, 309] on td "24" at bounding box center [800, 306] width 26 height 25
type input "[DATE]"
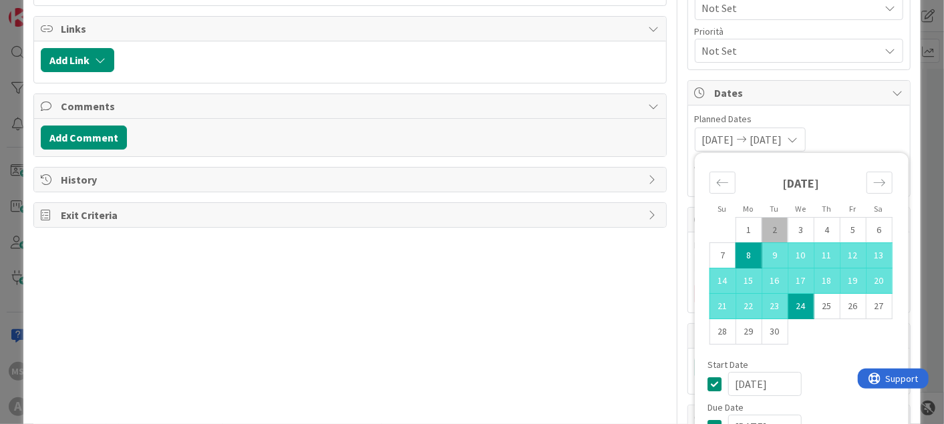
type textarea "x"
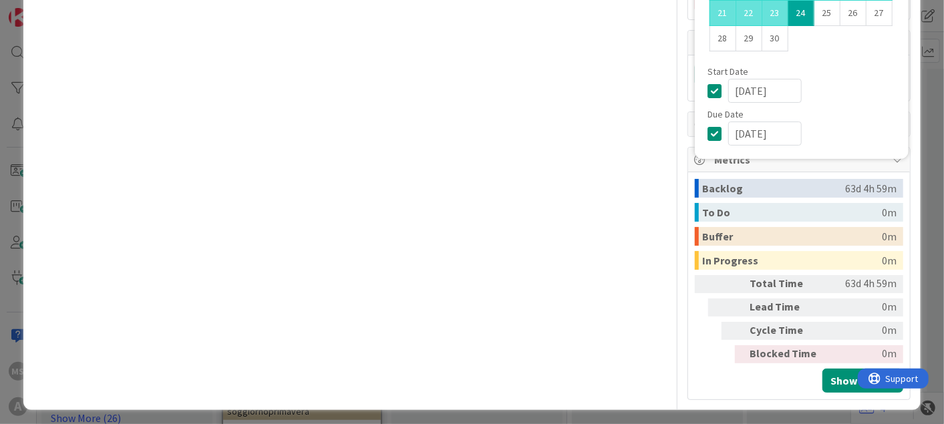
scroll to position [144, 0]
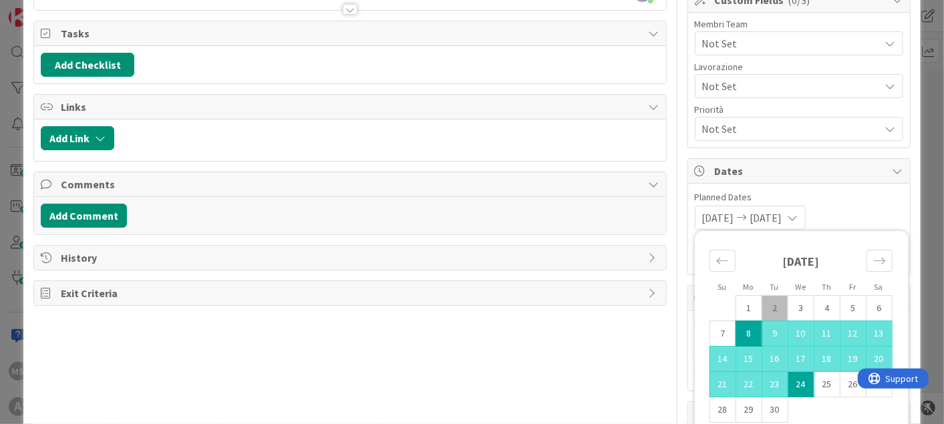
click at [582, 412] on div "Title 46 / 128 Template Newsletter Birichini - fine SETTEMBRE Description [PERS…" at bounding box center [349, 339] width 632 height 863
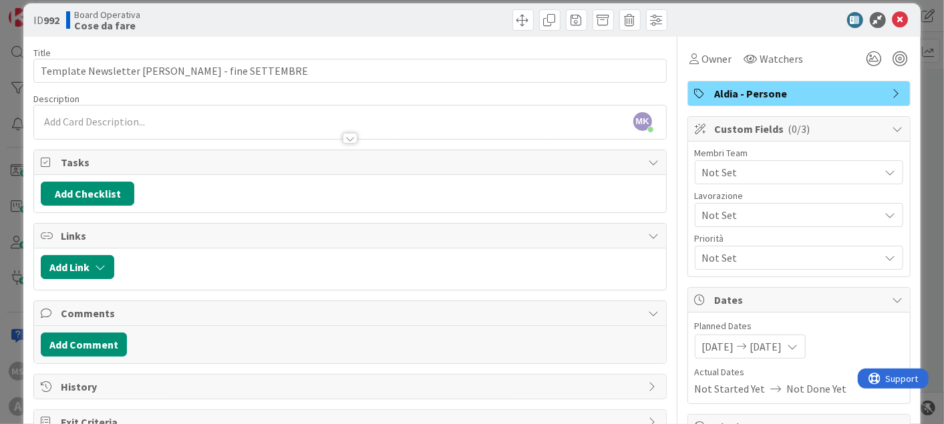
scroll to position [0, 0]
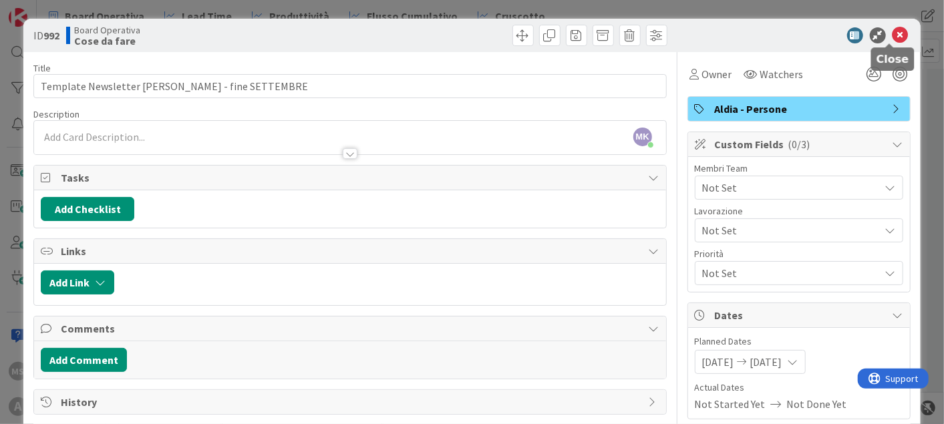
click at [892, 36] on icon at bounding box center [900, 35] width 16 height 16
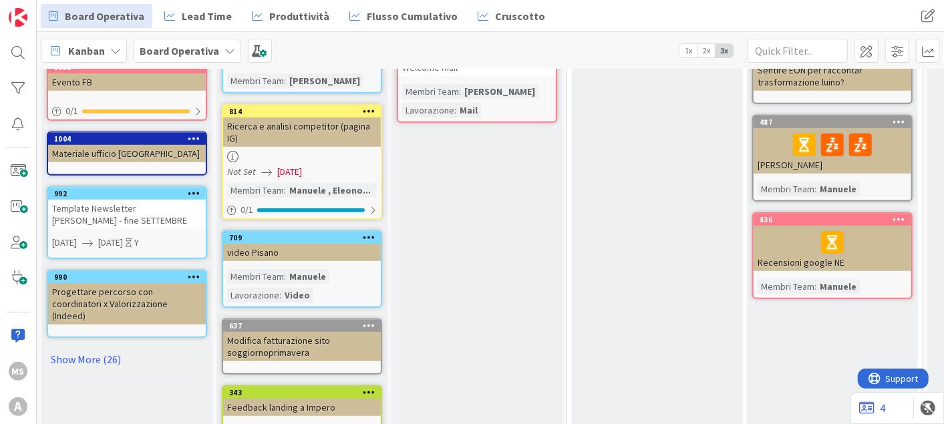
scroll to position [457, 0]
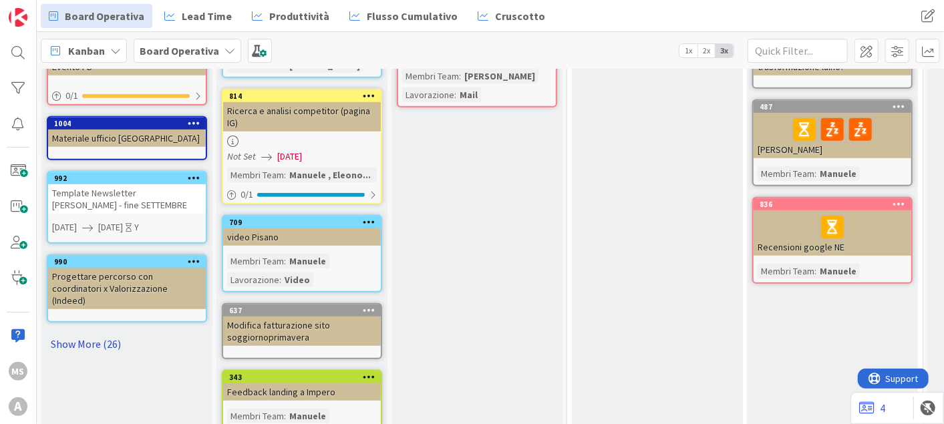
click at [83, 333] on link "Show More (26)" at bounding box center [127, 343] width 160 height 21
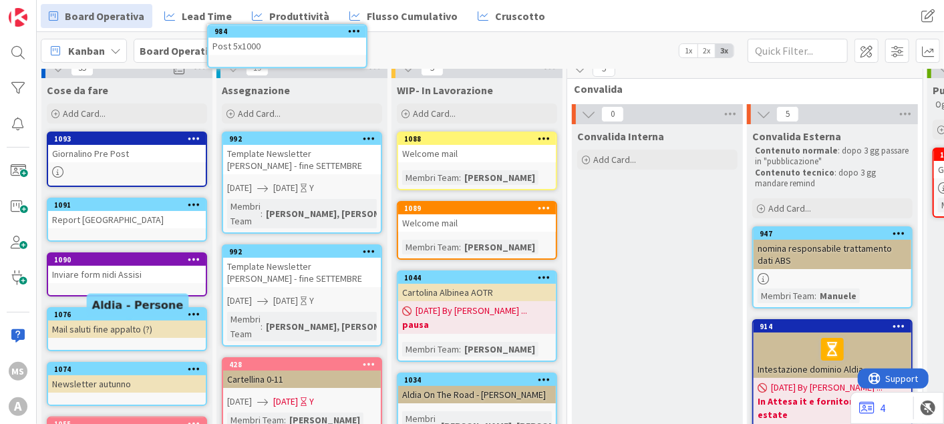
scroll to position [0, 0]
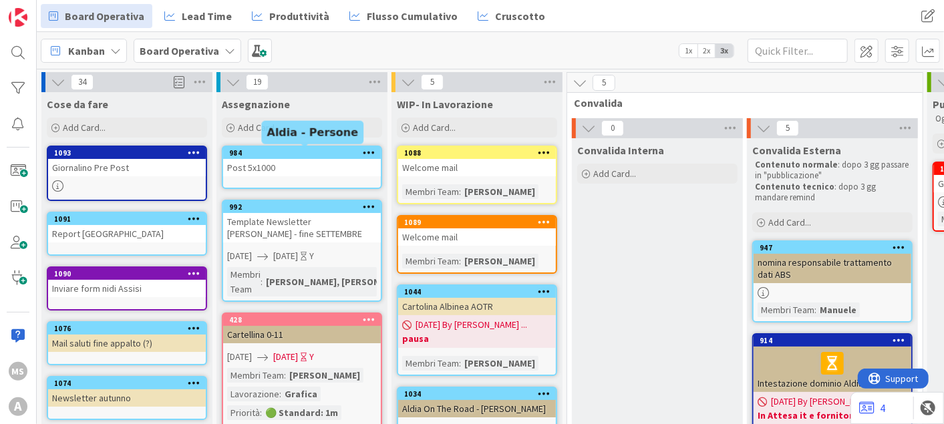
click at [304, 149] on div "984" at bounding box center [305, 152] width 152 height 9
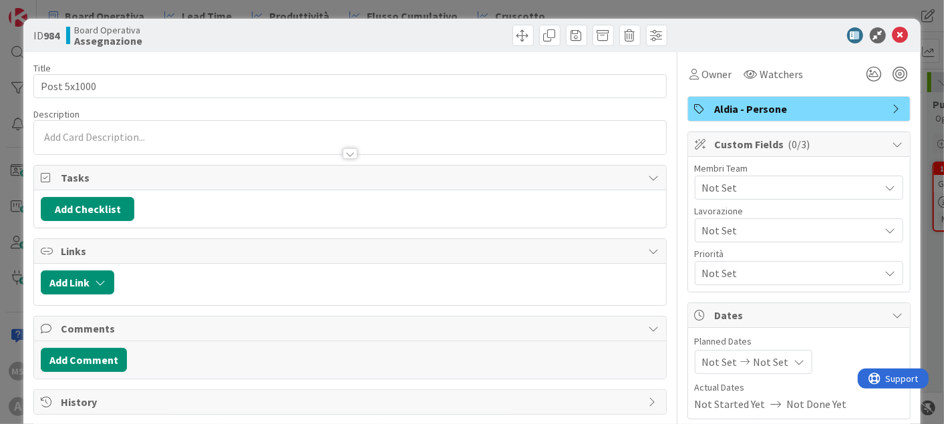
click at [767, 180] on span "Not Set" at bounding box center [791, 188] width 178 height 16
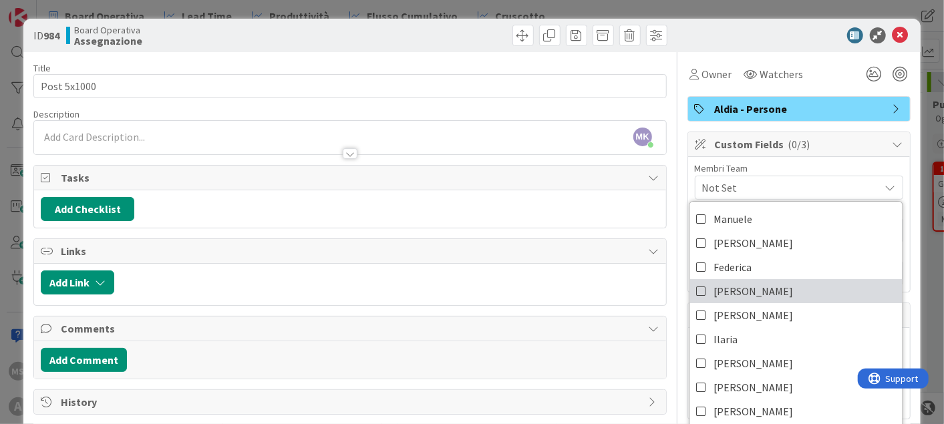
click at [727, 292] on span "[PERSON_NAME]" at bounding box center [752, 291] width 79 height 20
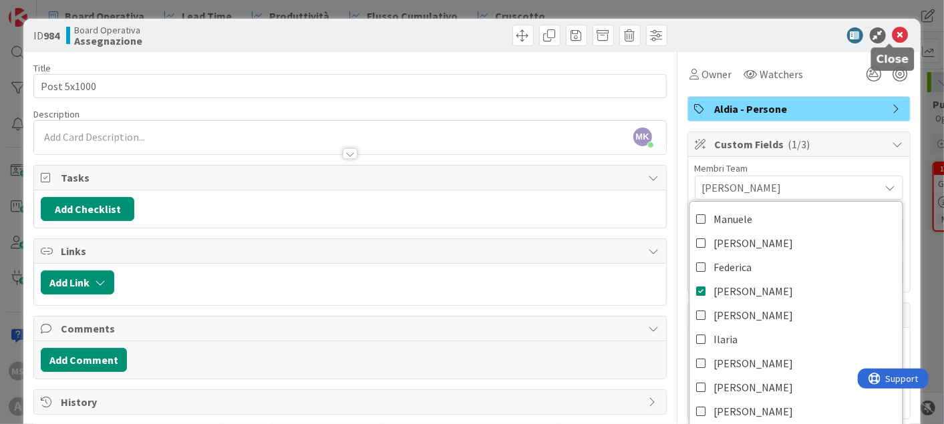
click at [881, 25] on div "ID 984 Board Operativa Assegnazione" at bounding box center [471, 35] width 896 height 33
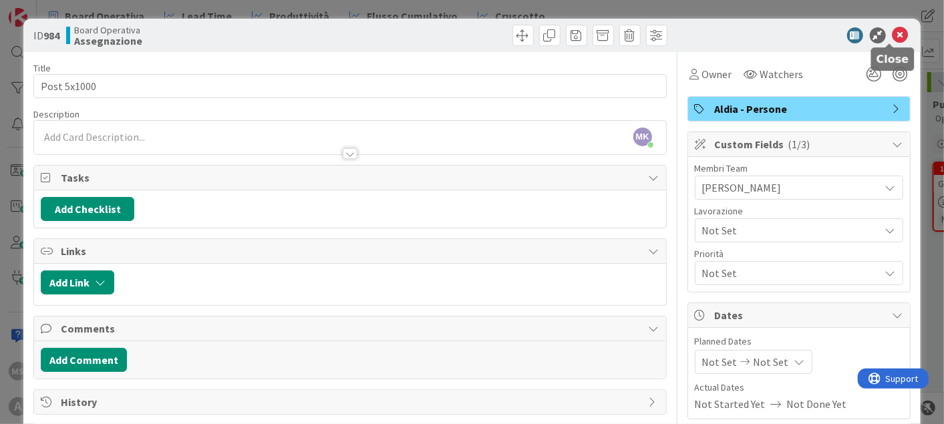
click at [892, 38] on icon at bounding box center [900, 35] width 16 height 16
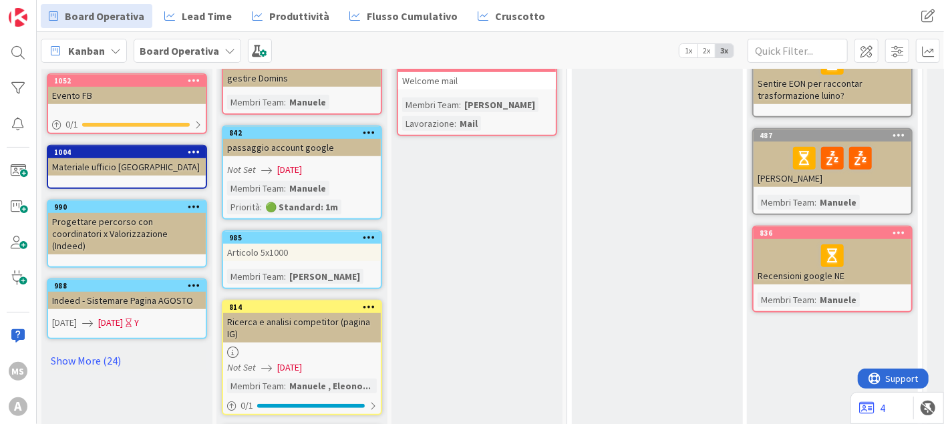
scroll to position [445, 0]
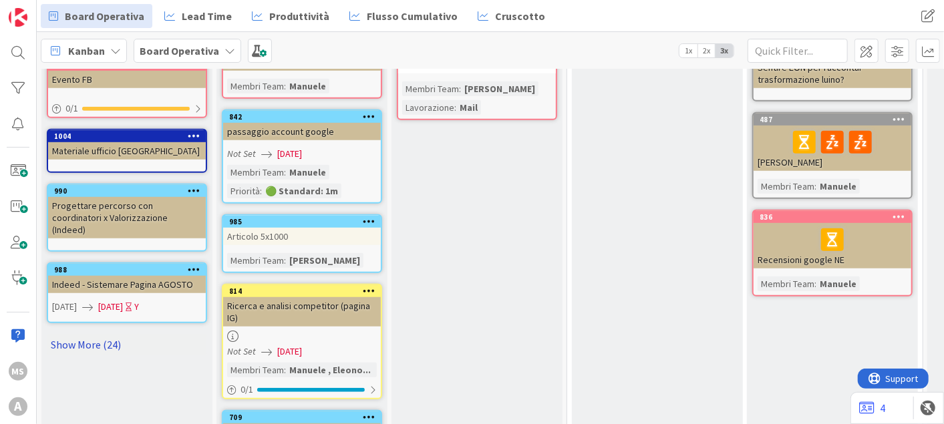
click at [57, 334] on link "Show More (24)" at bounding box center [127, 344] width 160 height 21
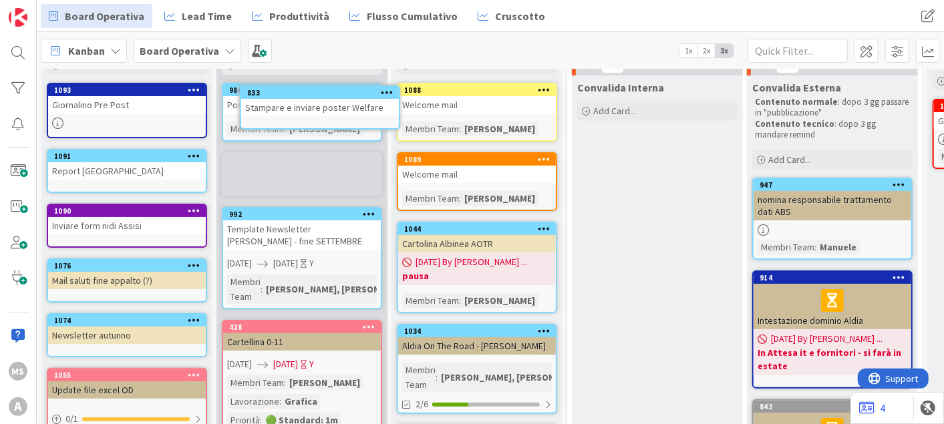
scroll to position [0, 0]
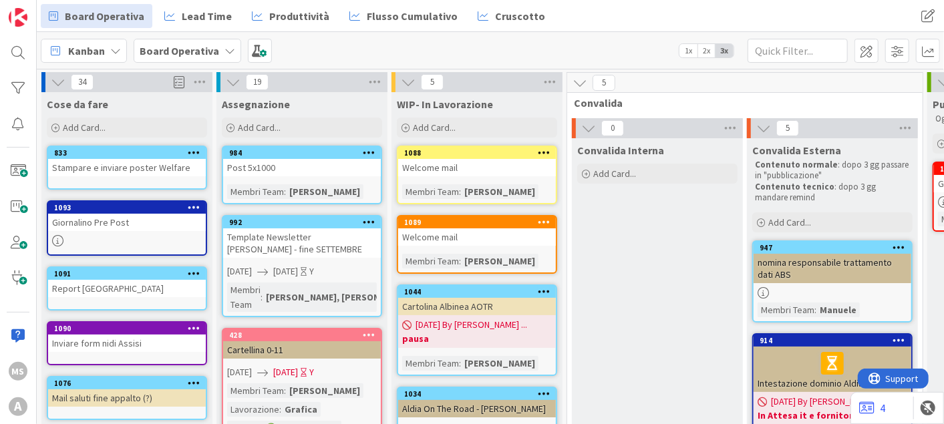
click at [146, 180] on link "833 Stampare e inviare poster Welfare" at bounding box center [127, 168] width 160 height 44
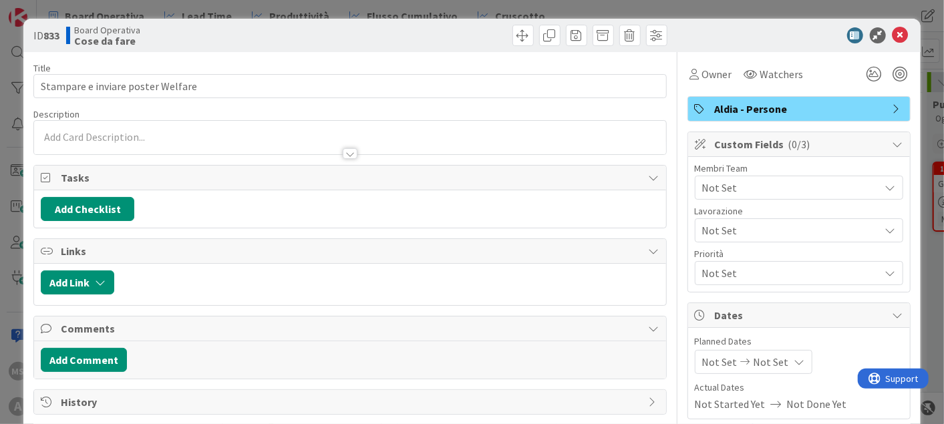
type textarea "x"
click at [760, 361] on span "Not Set" at bounding box center [770, 362] width 35 height 16
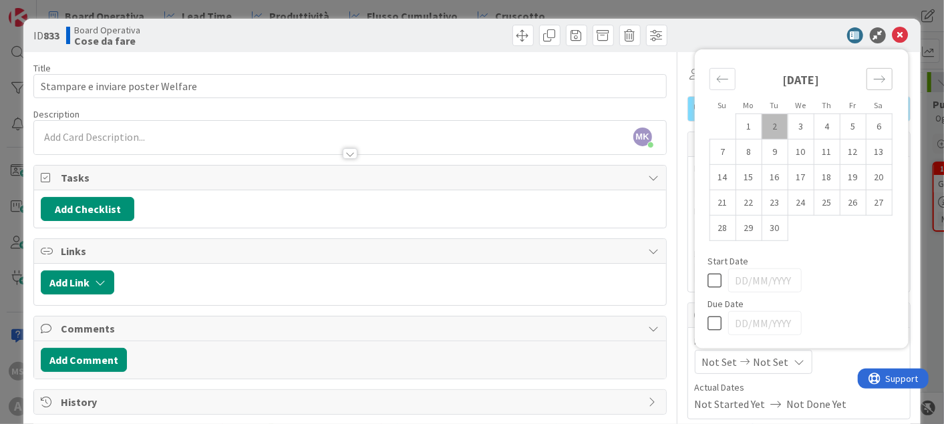
click at [873, 81] on icon "Move forward to switch to the next month." at bounding box center [879, 79] width 13 height 13
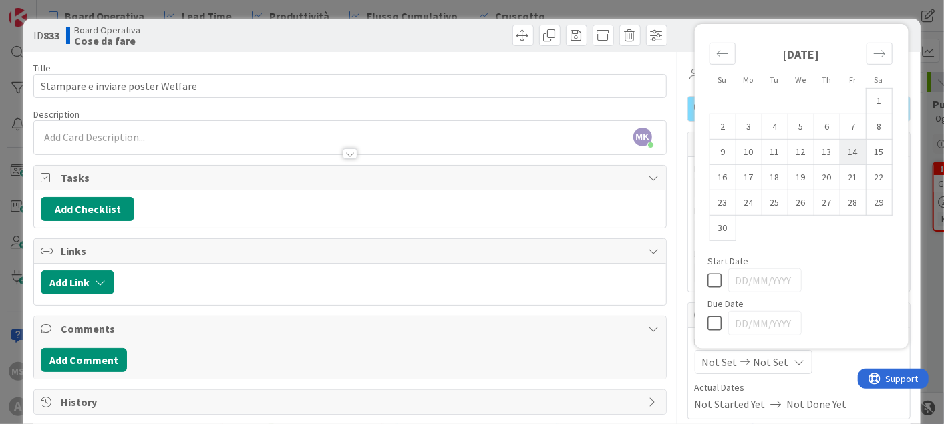
click at [839, 151] on td "14" at bounding box center [852, 151] width 26 height 25
type input "14/11/2025"
type textarea "x"
click at [714, 321] on icon at bounding box center [718, 323] width 20 height 16
type input "15/11/2025"
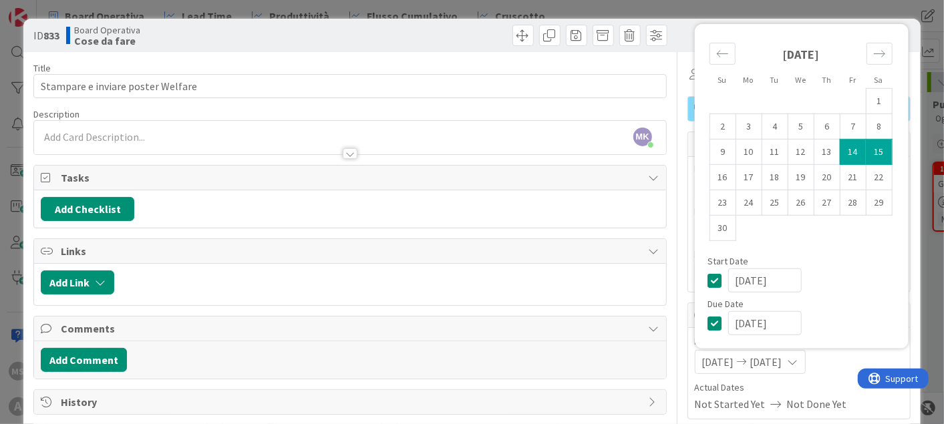
type textarea "x"
click at [839, 150] on td "14" at bounding box center [852, 151] width 26 height 25
type input "14/11/2025"
click at [709, 47] on div "Move backward to switch to the previous month." at bounding box center [722, 54] width 26 height 22
type textarea "x"
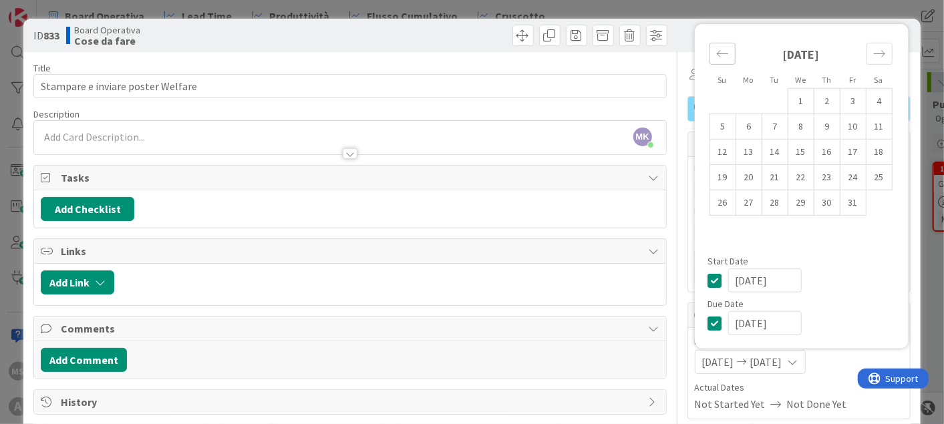
type input "Stampare e inviare poster Welfare -"
click at [700, 45] on div "October 2025 1 2 3 4 5 6 7 8 9 10 11 12 13 14 15 16 17 18 19 20 21 22 23 24 25 …" at bounding box center [800, 123] width 200 height 185
click at [709, 48] on div "Move backward to switch to the previous month." at bounding box center [722, 54] width 26 height 22
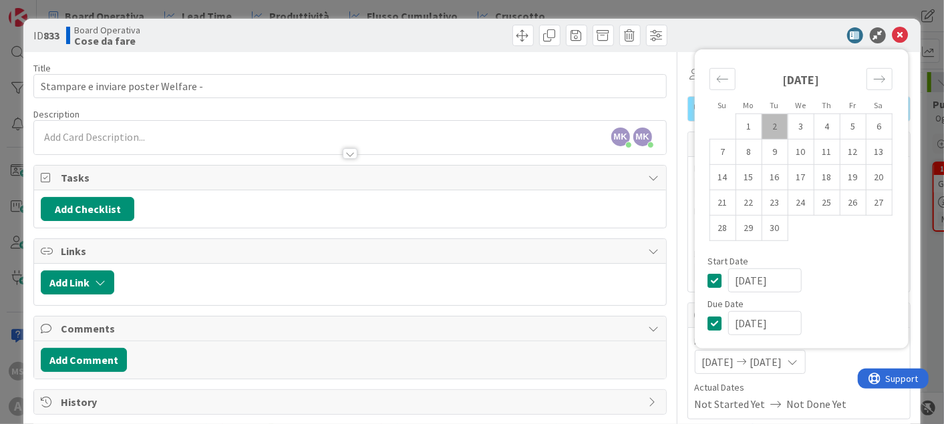
type textarea "x"
type input "Stampare e inviare poster Welfare - per ALDIA DAY"
click at [819, 180] on td "18" at bounding box center [826, 176] width 26 height 25
type input "18/09/2025"
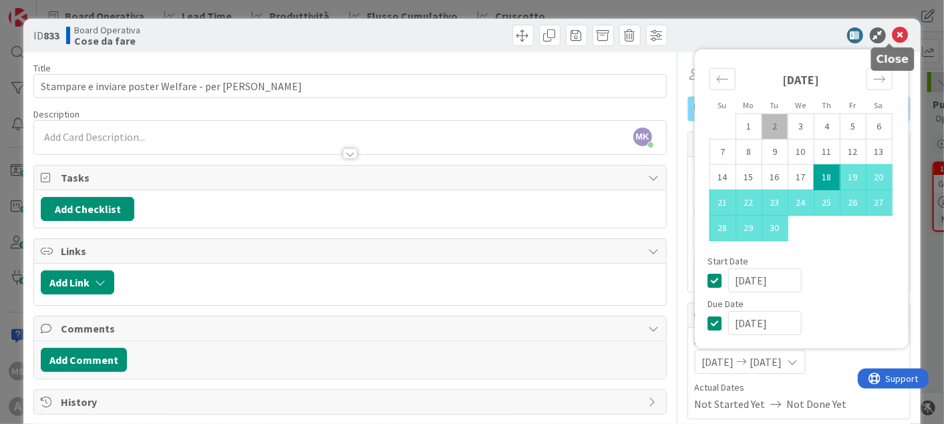
click at [892, 29] on icon at bounding box center [900, 35] width 16 height 16
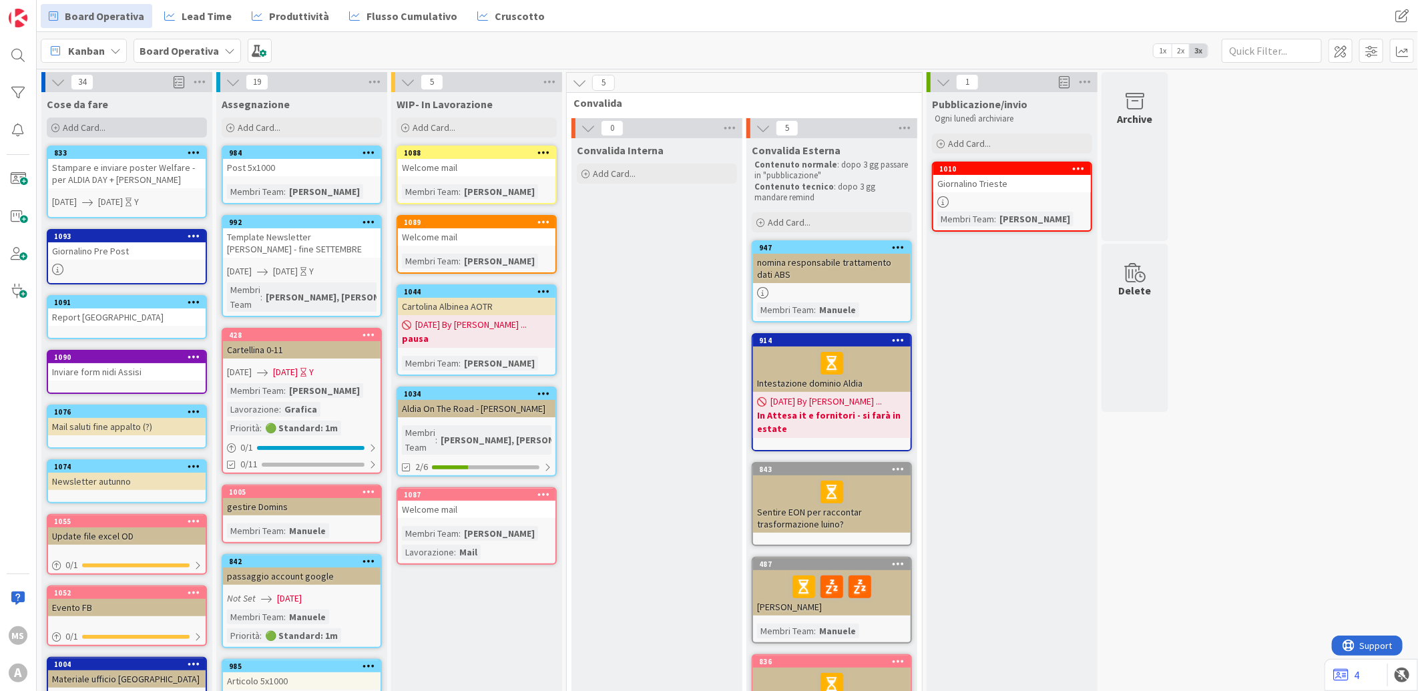
click at [140, 130] on div "Add Card..." at bounding box center [127, 128] width 160 height 20
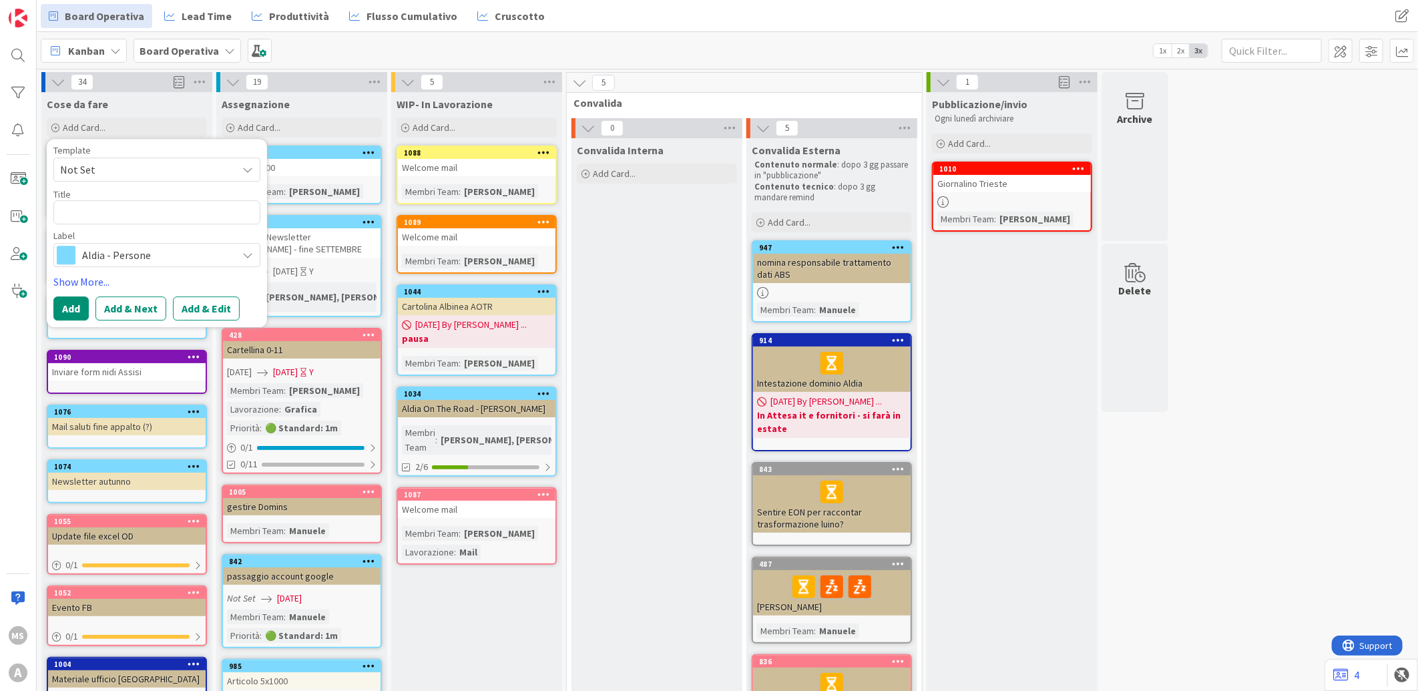
click at [130, 257] on span "Aldia - Persone" at bounding box center [156, 255] width 148 height 19
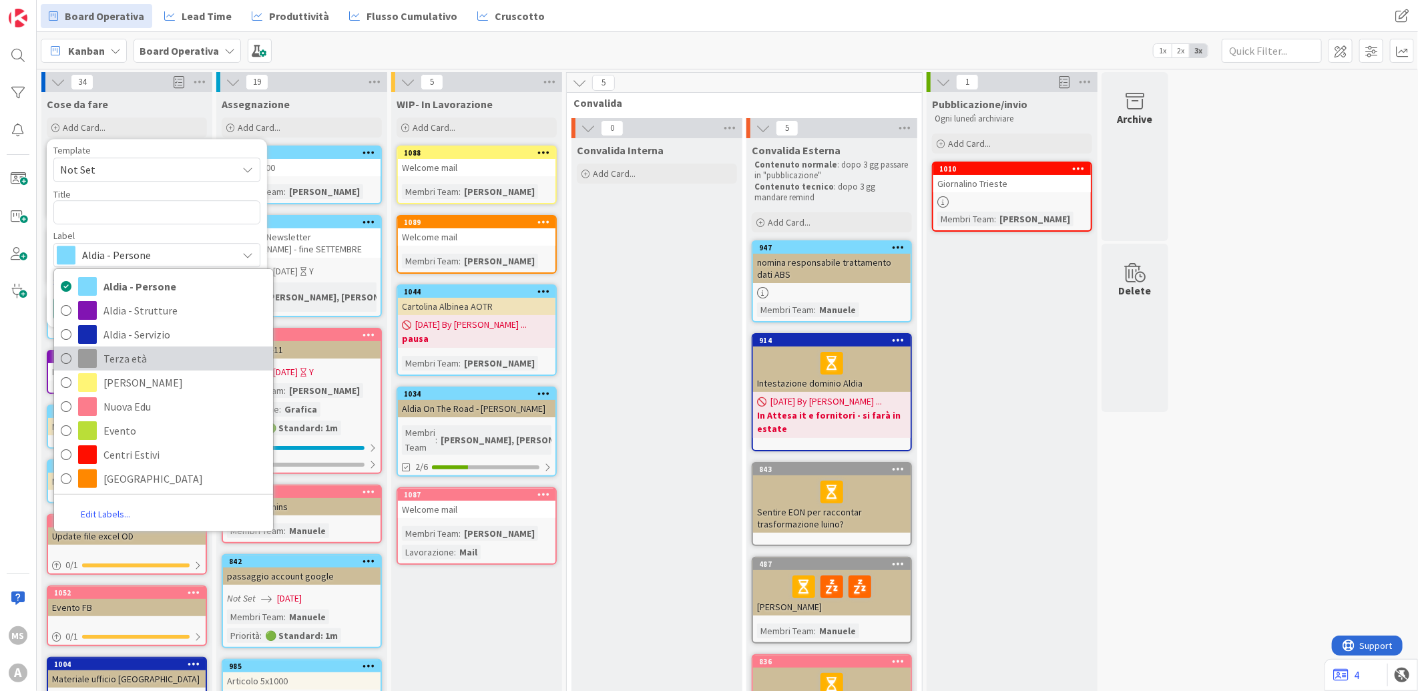
click at [150, 362] on span "Terza età" at bounding box center [185, 359] width 163 height 20
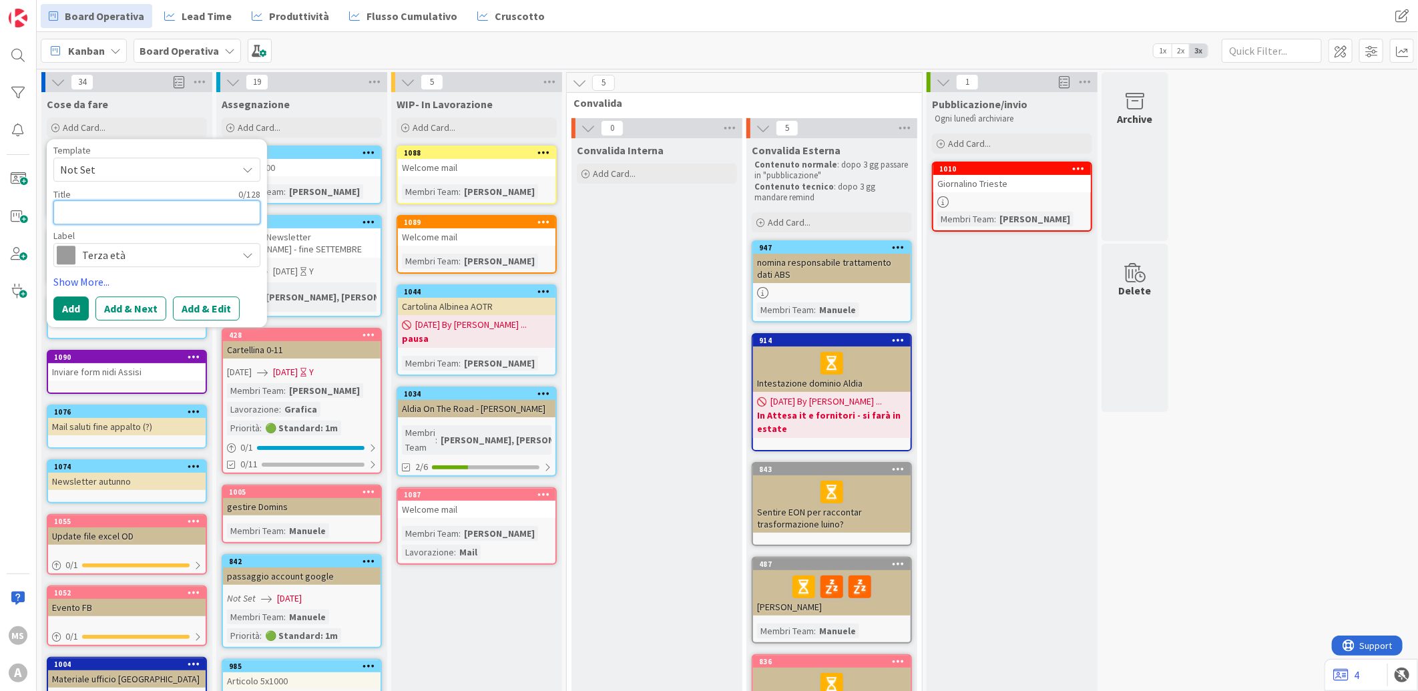
click at [94, 208] on textarea at bounding box center [156, 212] width 207 height 24
type textarea "x"
type textarea "F"
type textarea "x"
type textarea "Fi"
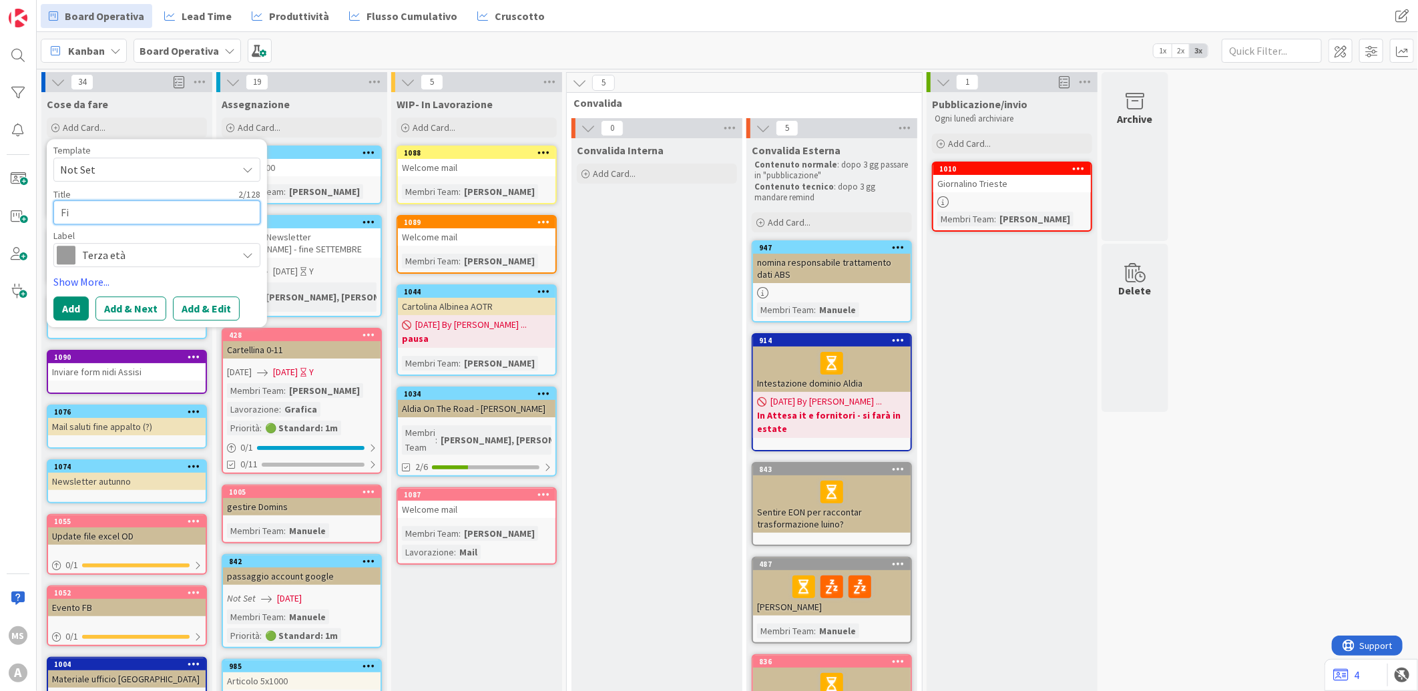
type textarea "x"
type textarea "Fir"
type textarea "x"
type textarea "Firm"
type textarea "x"
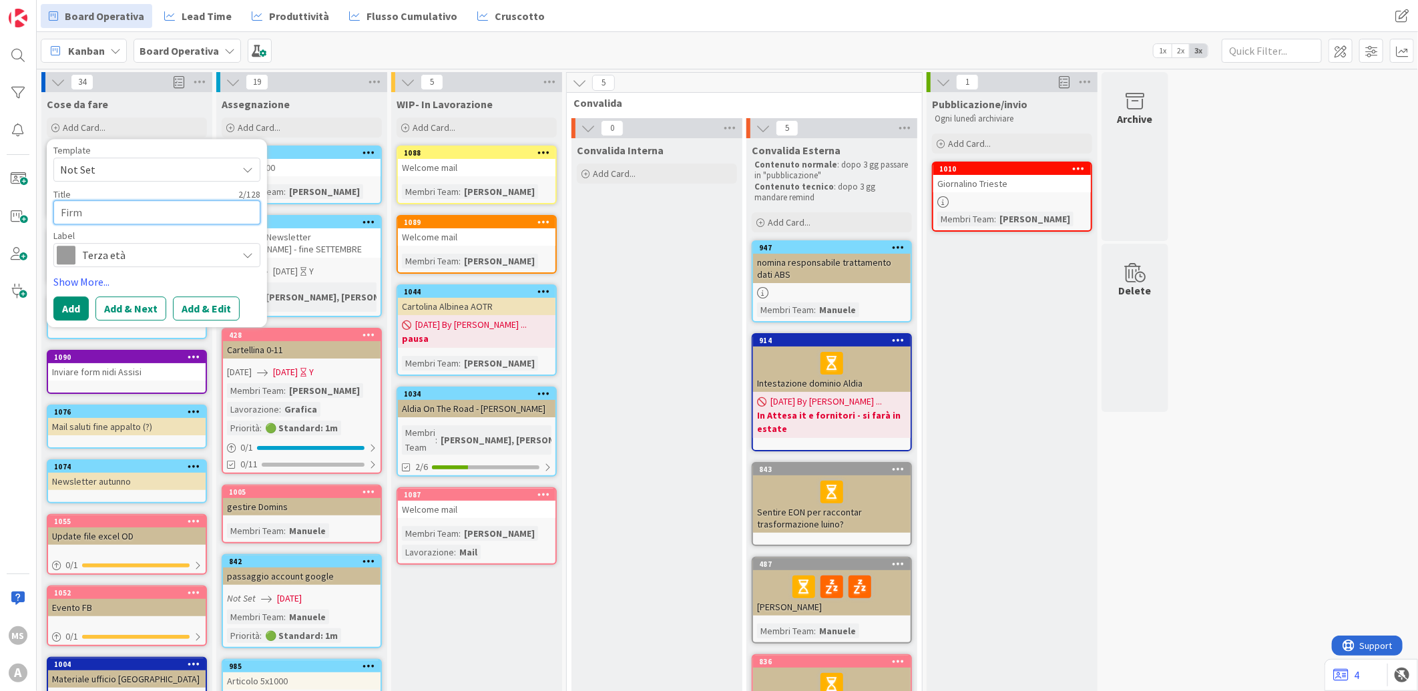
type textarea "Firma"
type textarea "x"
type textarea "Firma m"
type textarea "x"
type textarea "Firma ma"
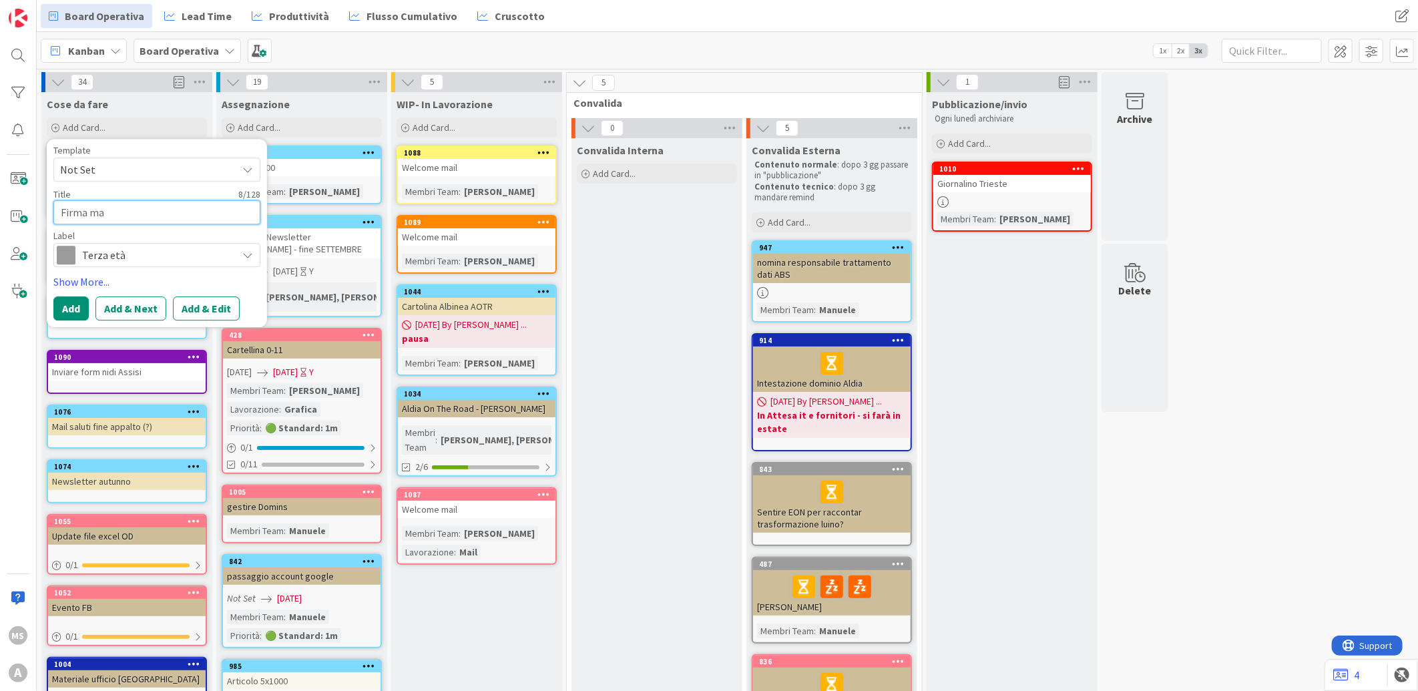
type textarea "x"
type textarea "Firma mai"
type textarea "x"
type textarea "Firma mail"
type textarea "x"
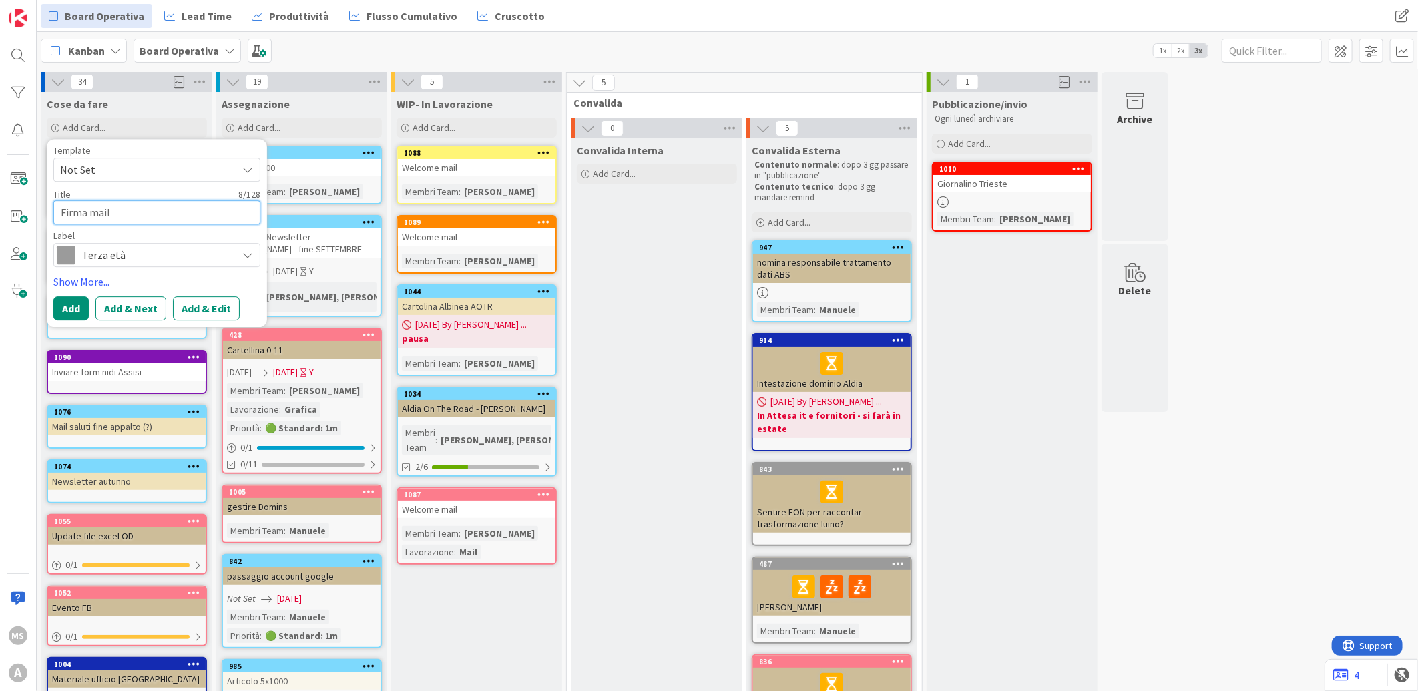
type textarea "Firma mail"
type textarea "x"
type textarea "Firma mail Z"
type textarea "x"
type textarea "Firma mail Zm"
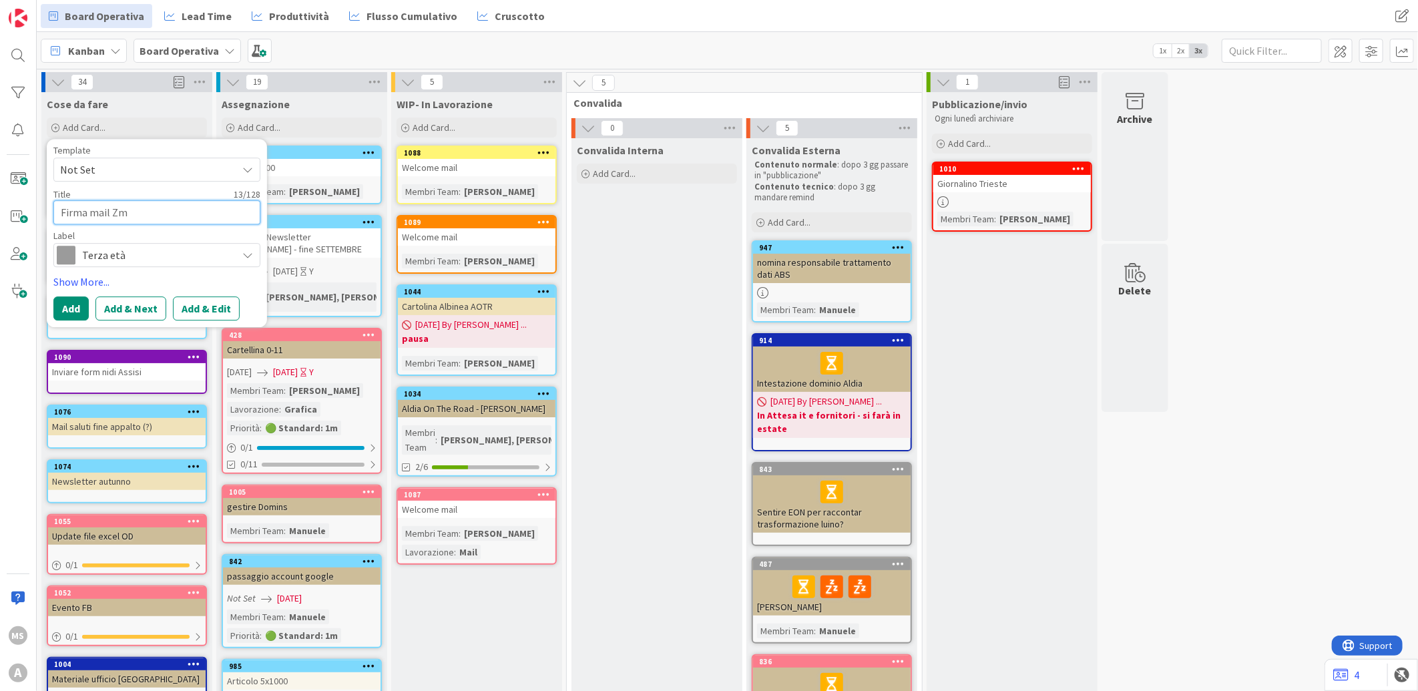
type textarea "x"
type textarea "Firma mail Z"
type textarea "x"
type textarea "Firma mail Ze"
type textarea "x"
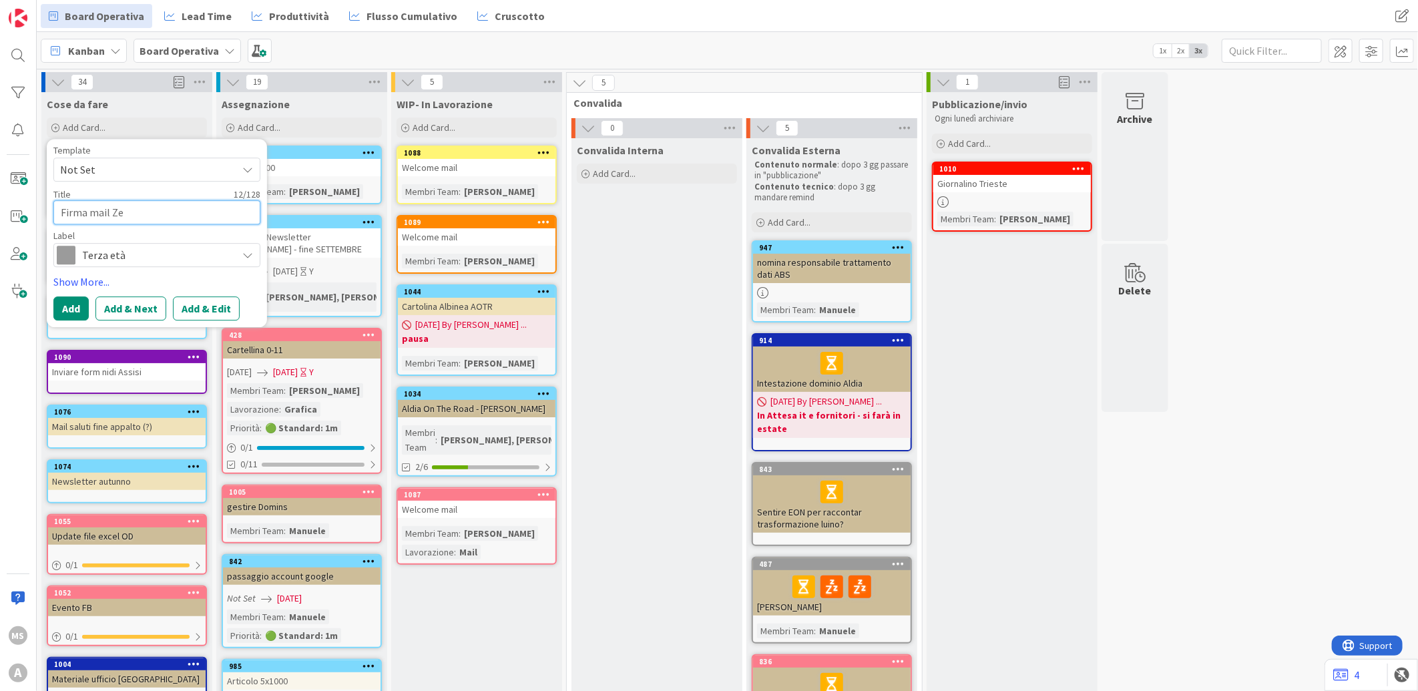
type textarea "Firma mail Zem"
type textarea "x"
type textarea "Firma mail Zeme"
